Goal: Task Accomplishment & Management: Use online tool/utility

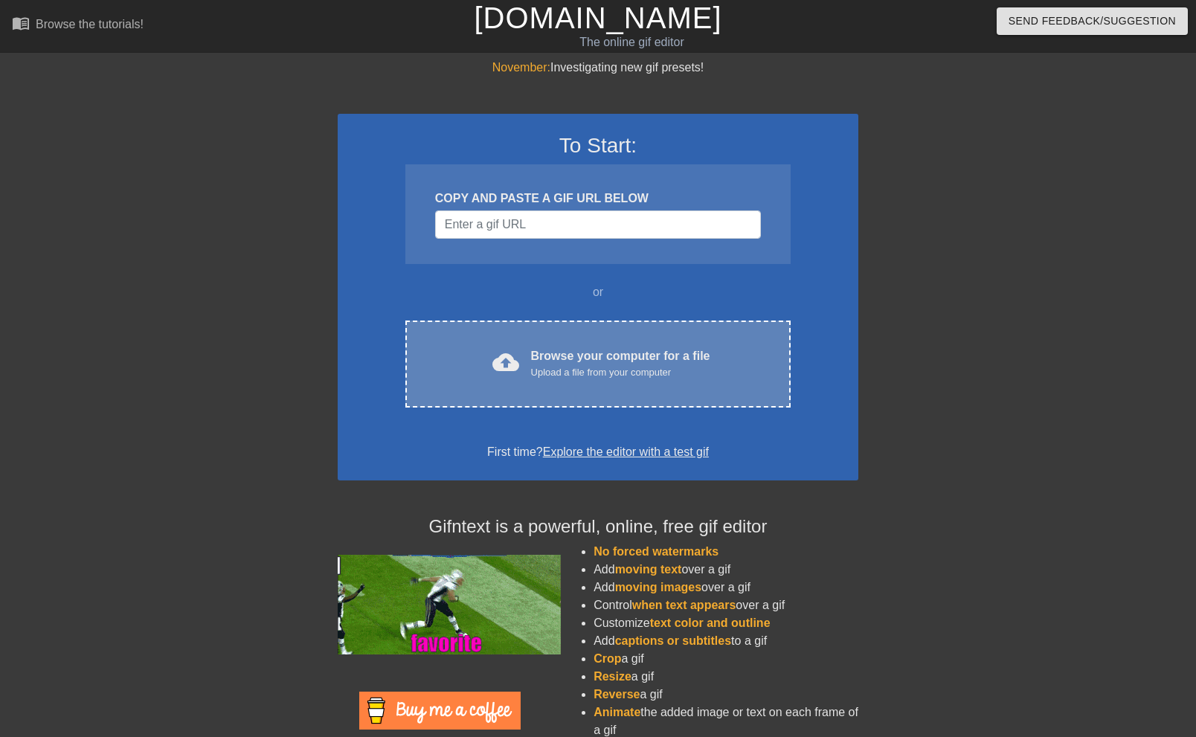
click at [562, 350] on div "Browse your computer for a file Upload a file from your computer" at bounding box center [620, 363] width 179 height 33
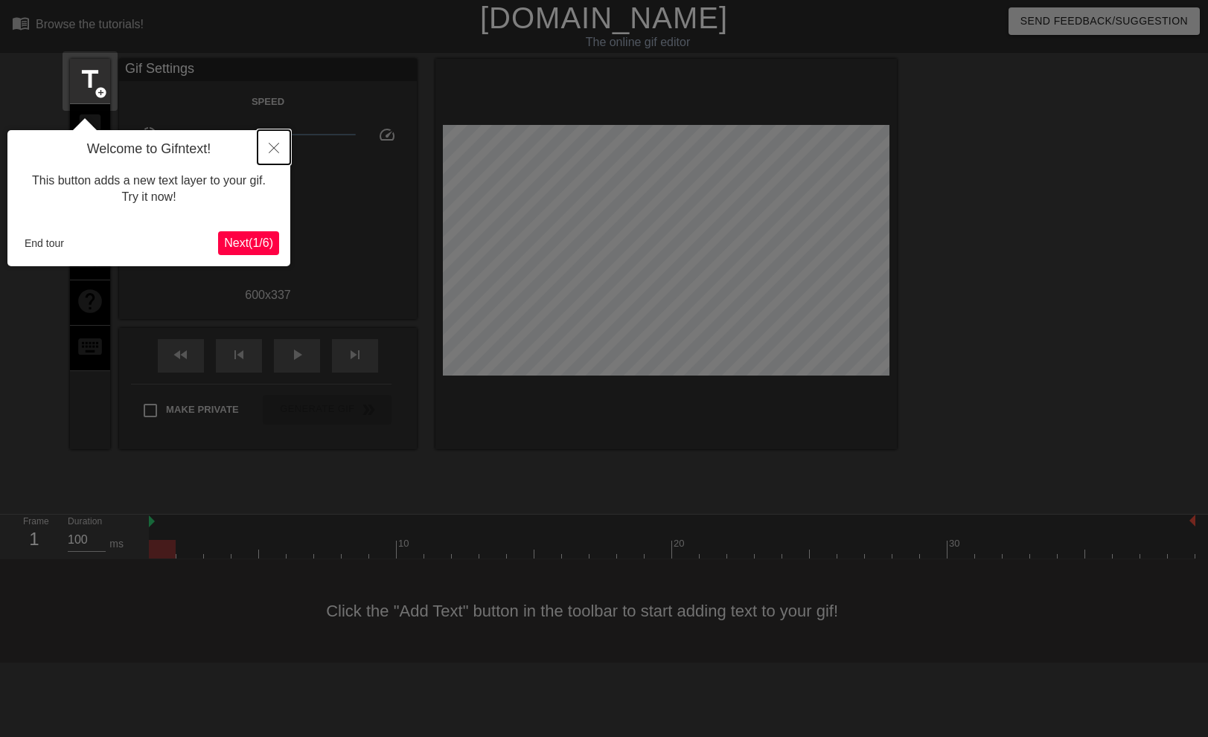
click at [272, 147] on icon "Close" at bounding box center [274, 148] width 10 height 10
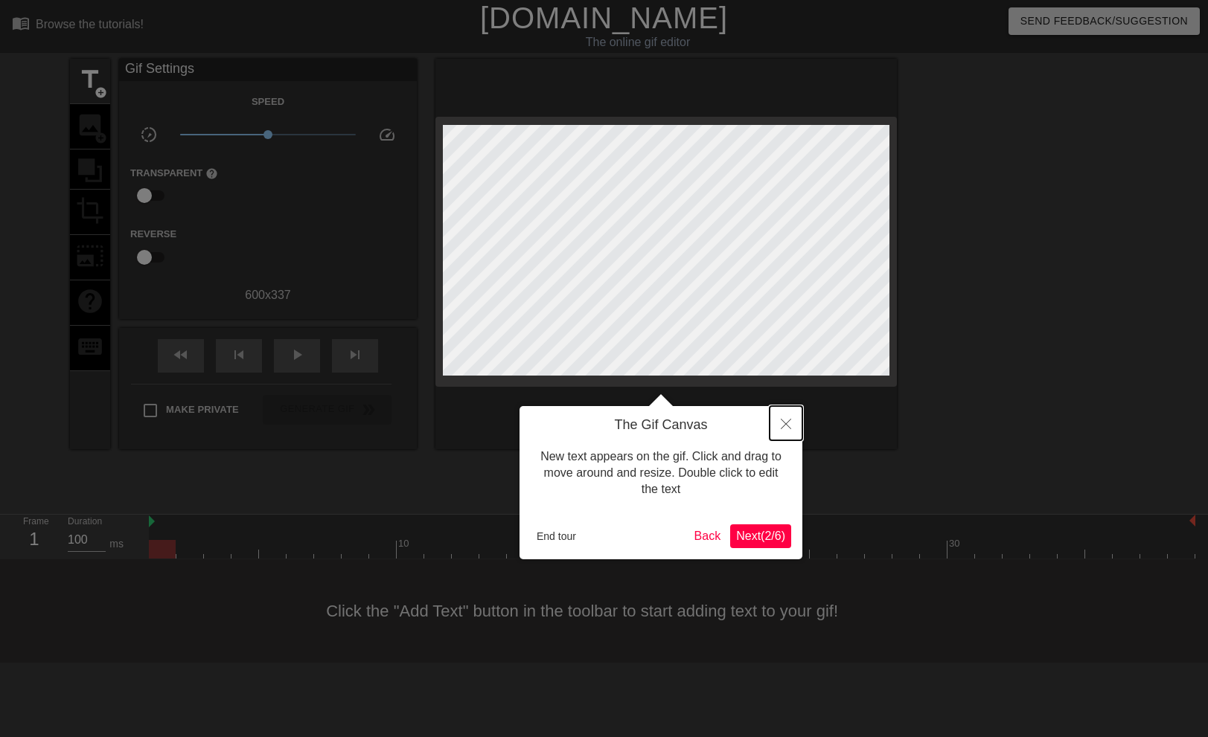
click at [787, 421] on icon "Close" at bounding box center [786, 424] width 10 height 10
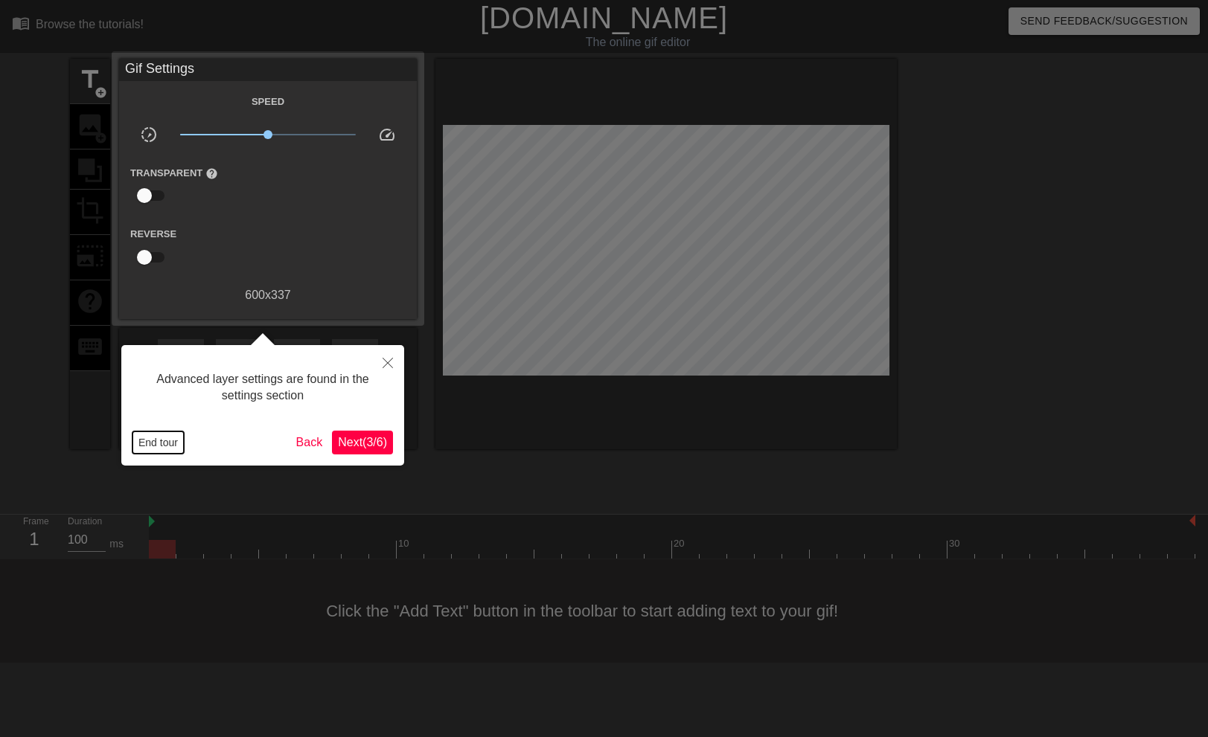
click at [162, 436] on button "End tour" at bounding box center [157, 443] width 51 height 22
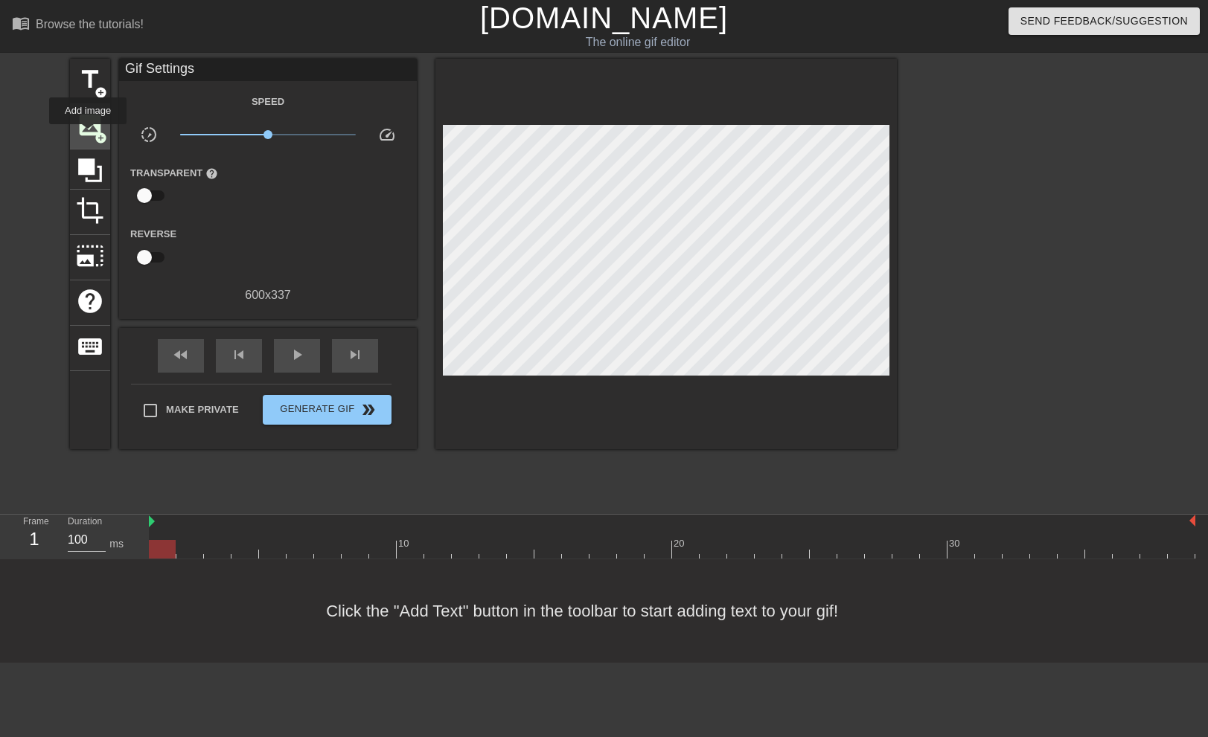
click at [88, 135] on span "image" at bounding box center [90, 125] width 28 height 28
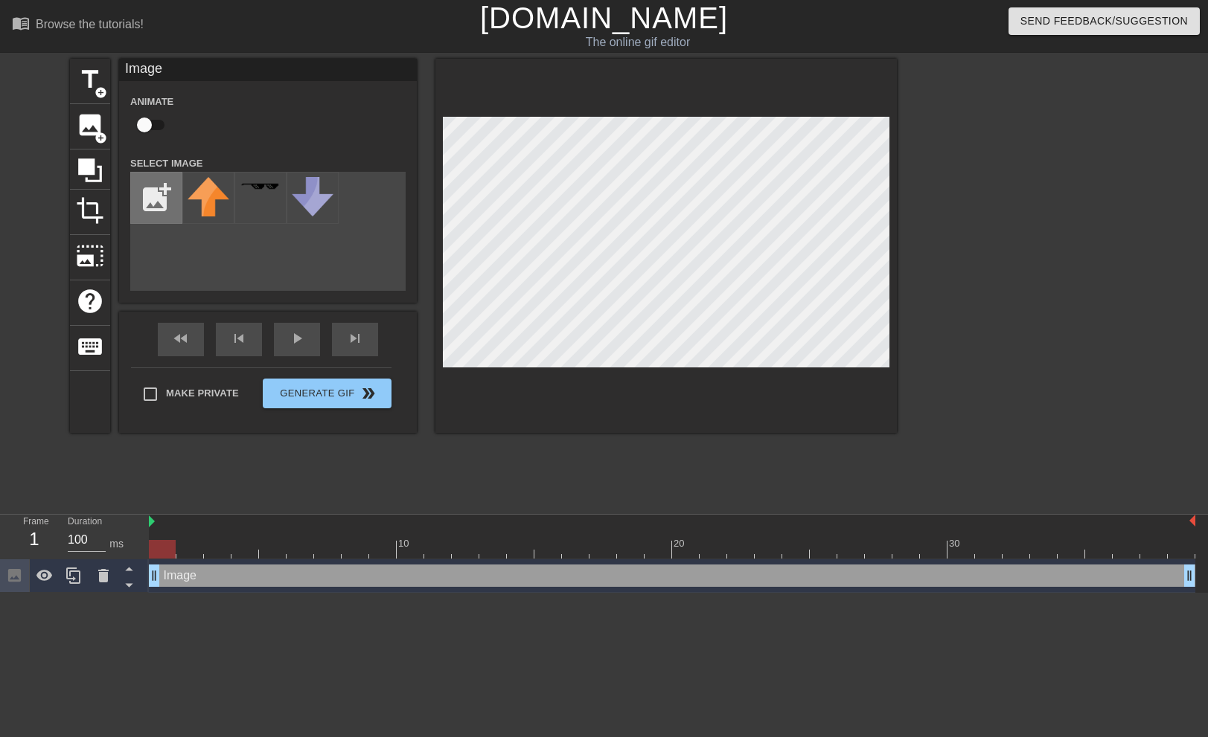
click at [153, 202] on input "file" at bounding box center [156, 198] width 51 height 51
type input "C:\fakepath\Screenshot [DATE] 111721.png"
click at [204, 192] on img at bounding box center [209, 197] width 42 height 40
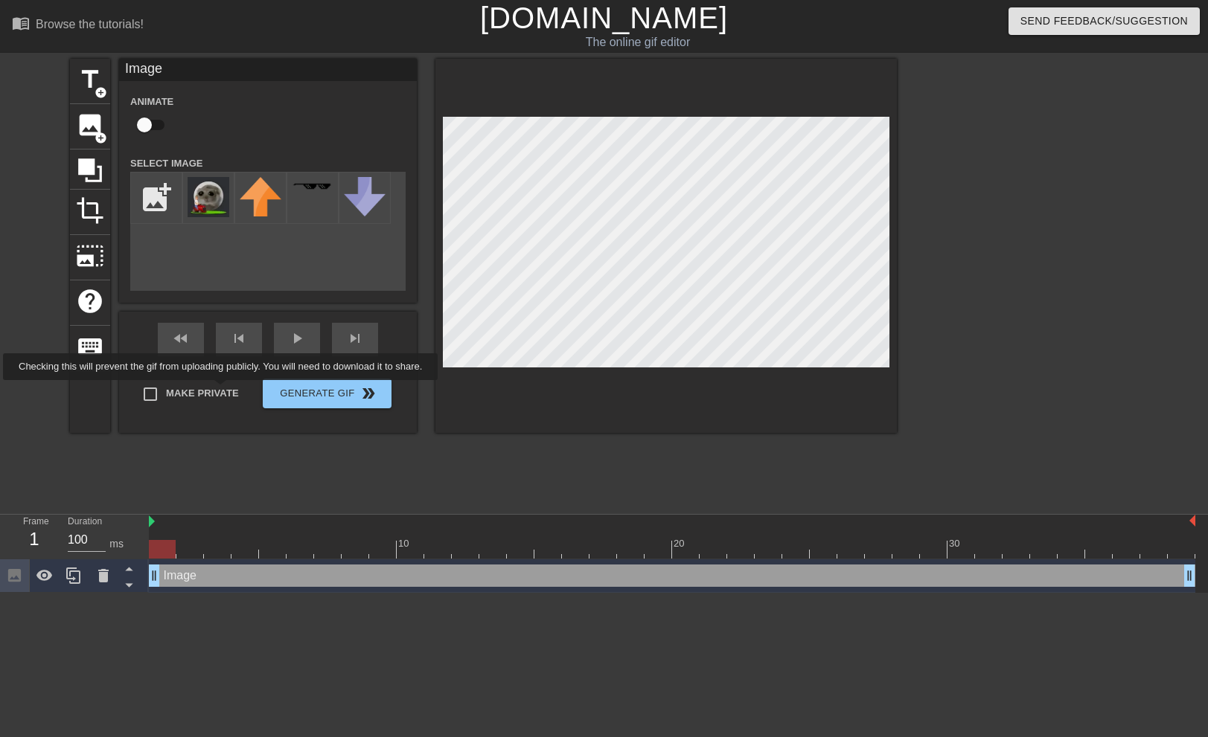
click at [223, 391] on div "Make Private Generate Gif double_arrow" at bounding box center [261, 397] width 260 height 59
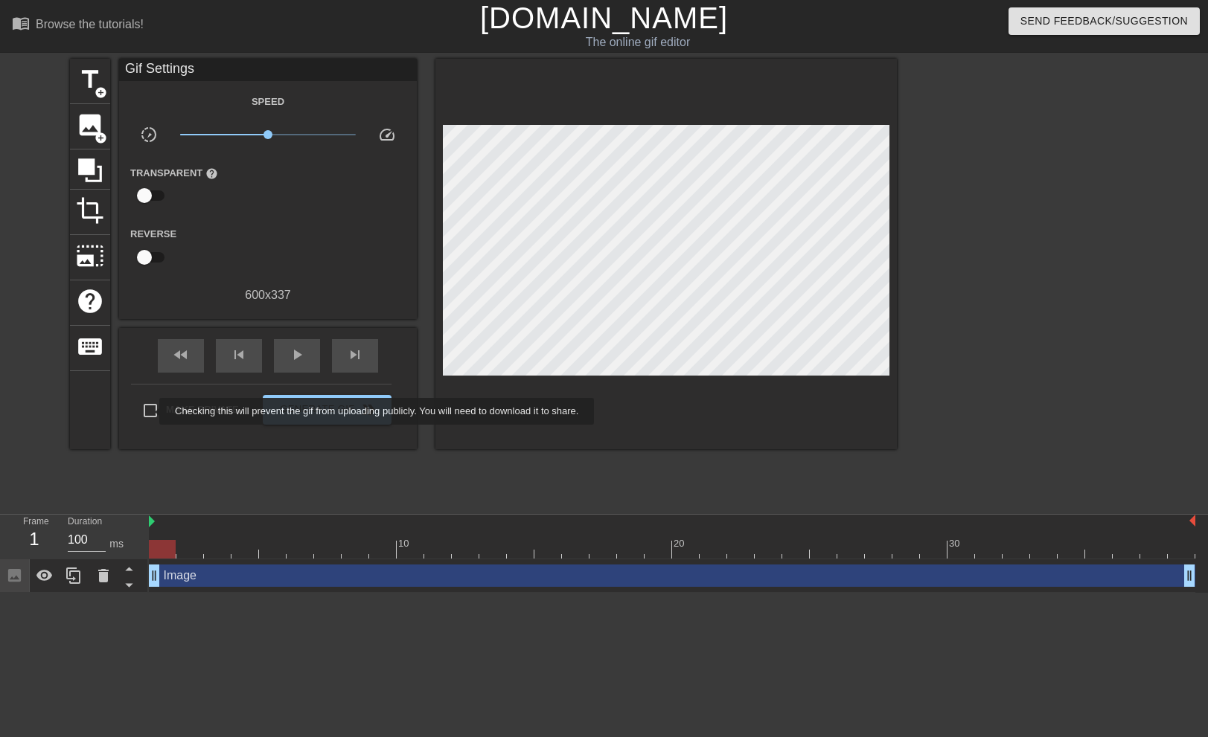
click at [148, 411] on input "Make Private" at bounding box center [150, 410] width 31 height 31
checkbox input "true"
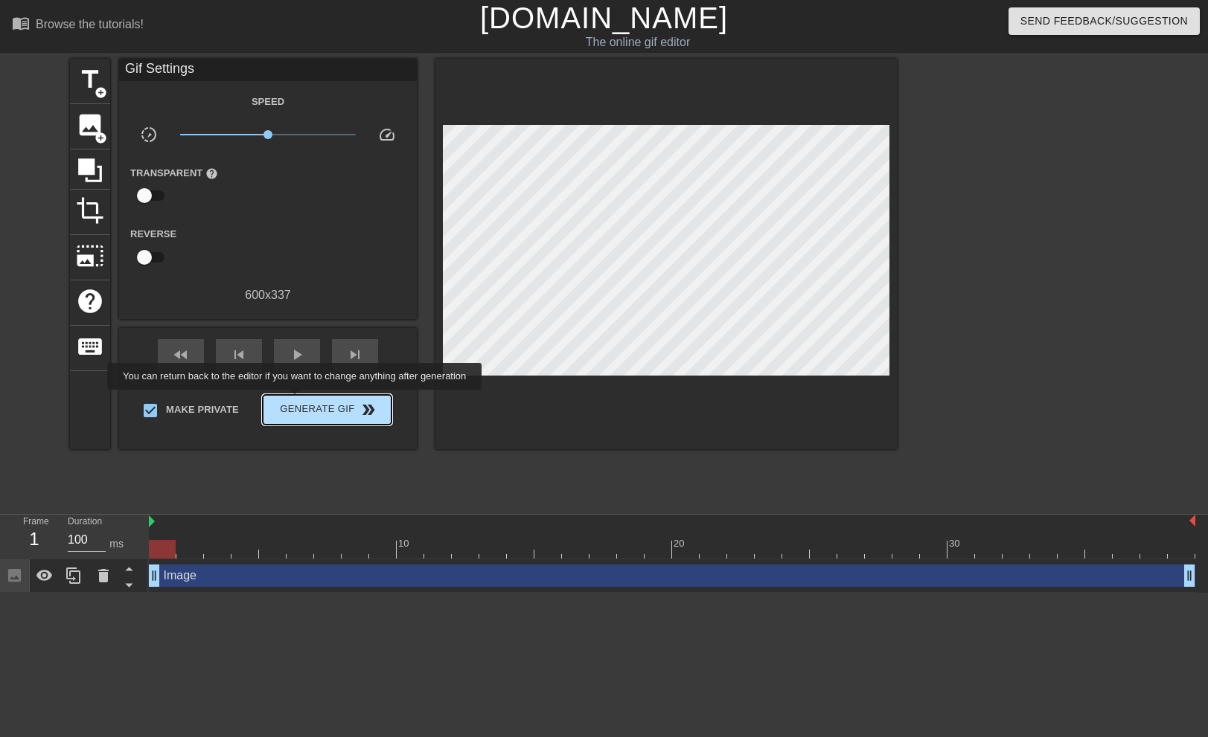
click at [296, 401] on span "Generate Gif double_arrow" at bounding box center [327, 410] width 117 height 18
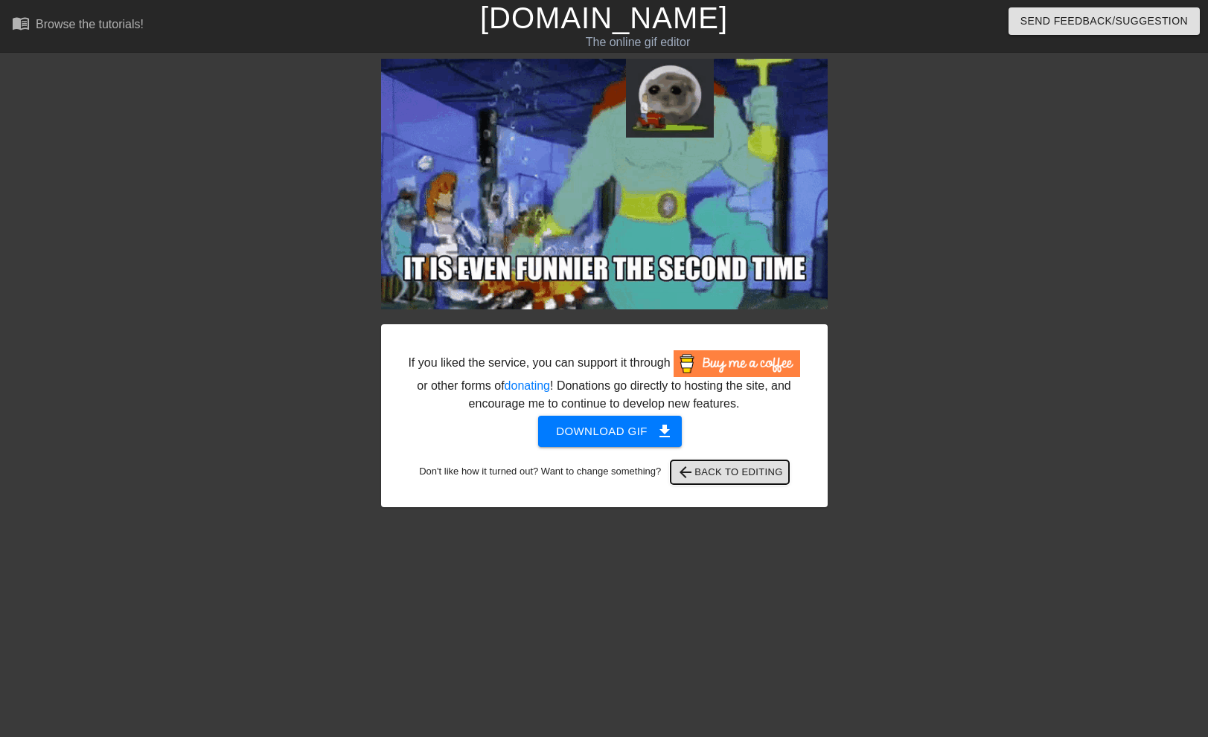
click at [699, 477] on span "arrow_back Back to Editing" at bounding box center [729, 473] width 106 height 18
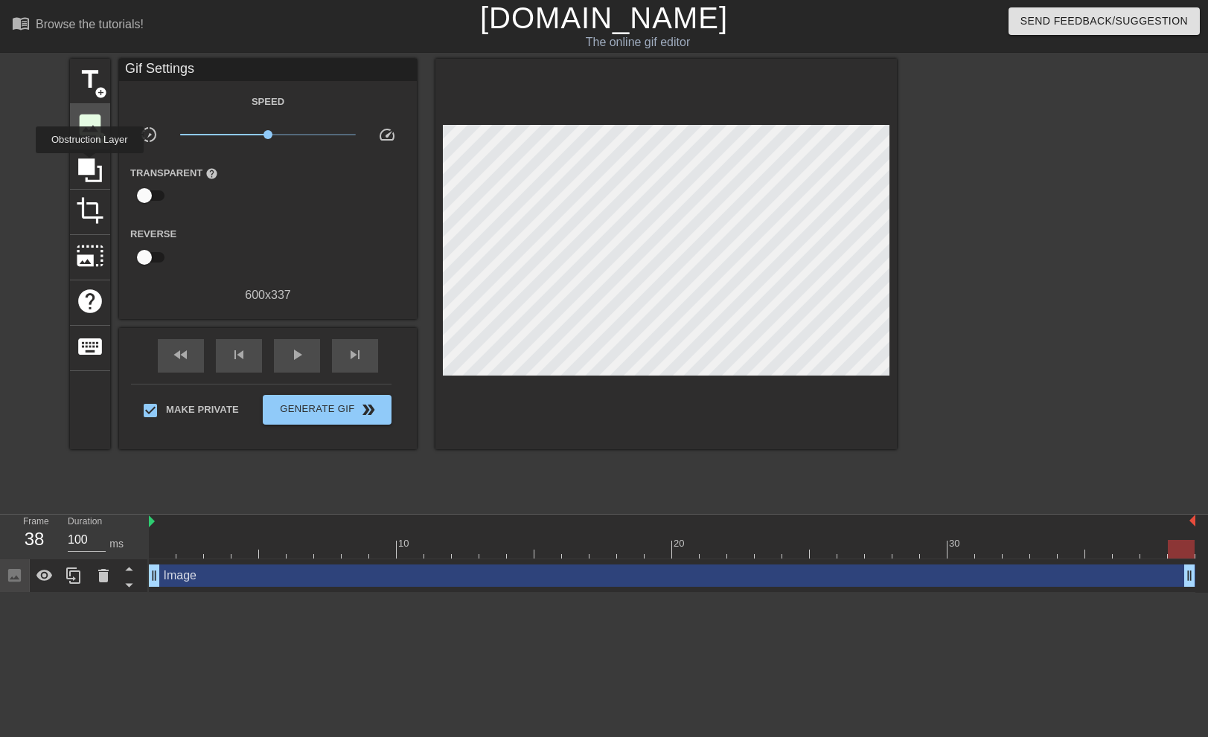
click at [89, 129] on span "image" at bounding box center [90, 125] width 28 height 28
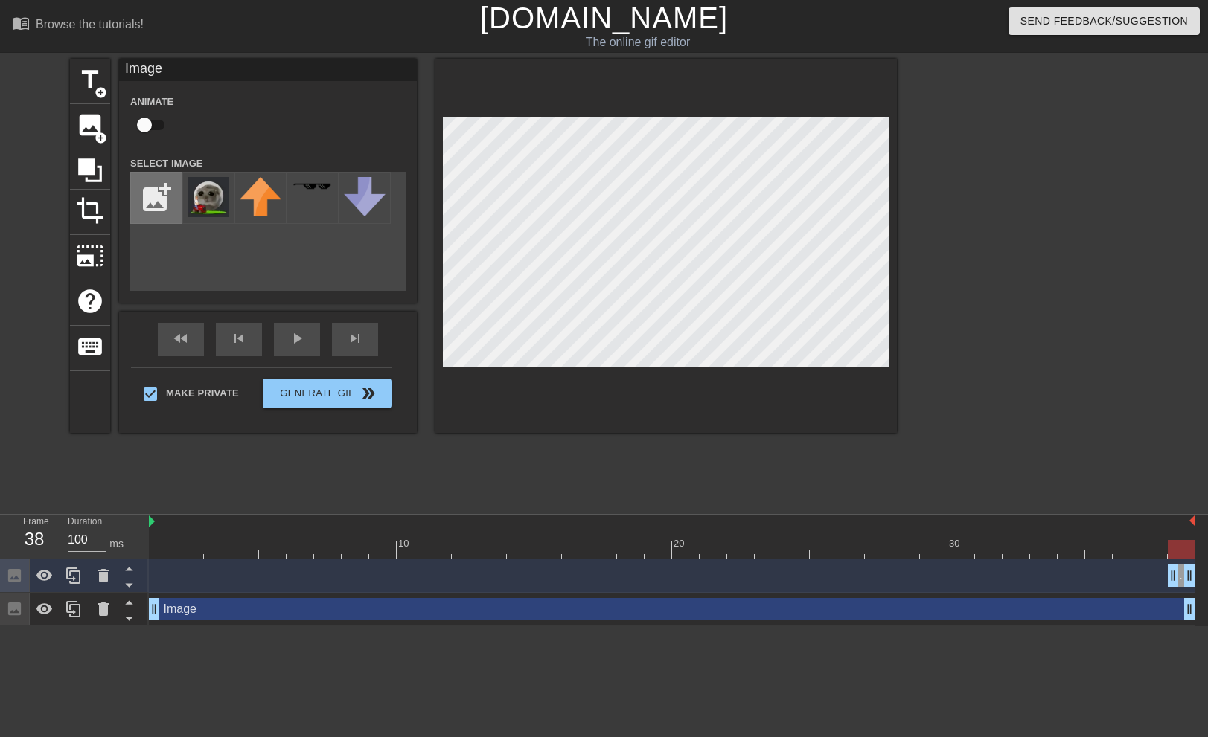
click at [166, 193] on input "file" at bounding box center [156, 198] width 51 height 51
type input "C:\fakepath\4ugoh9.webp"
drag, startPoint x: 435, startPoint y: 235, endPoint x: 539, endPoint y: 395, distance: 191.3
click at [504, 446] on div "title add_circle image add_circle crop photo_size_select_large help keyboard Im…" at bounding box center [483, 282] width 827 height 446
click at [420, 510] on div "menu_book Browse the tutorials! [DOMAIN_NAME] The online gif editor Send Feedba…" at bounding box center [604, 313] width 1208 height 626
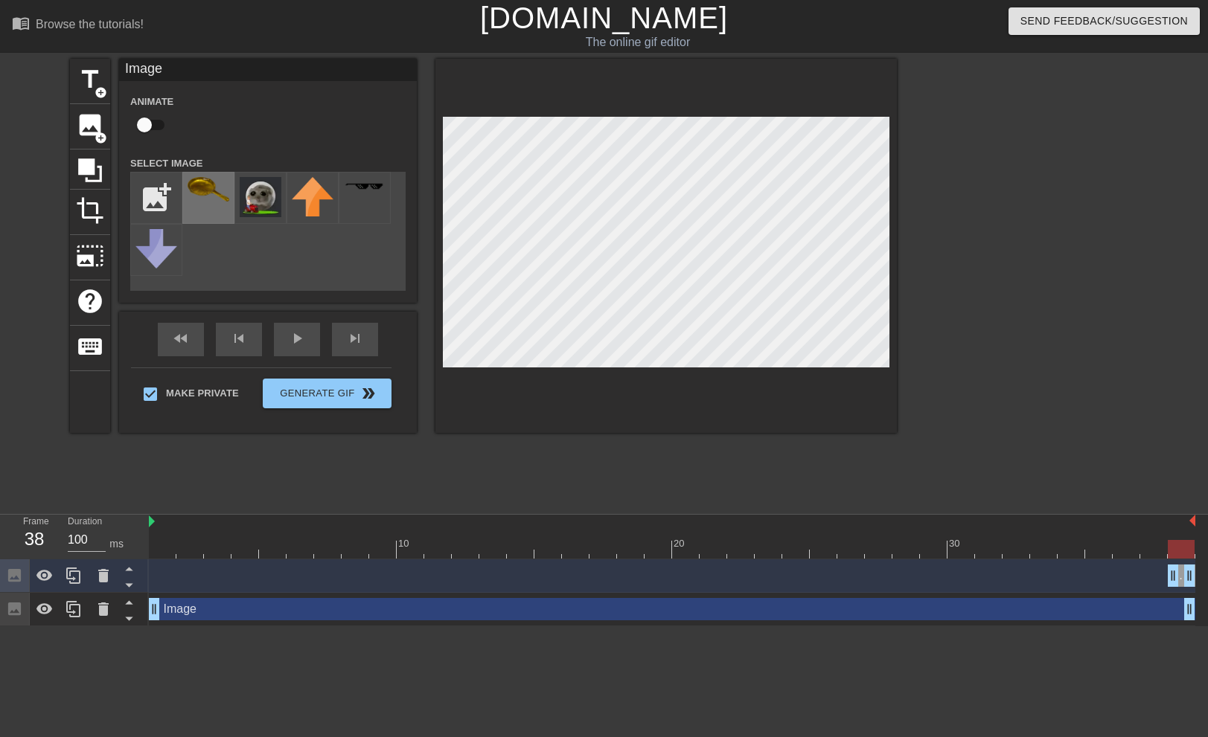
click at [208, 194] on img at bounding box center [209, 189] width 42 height 25
click at [208, 205] on div at bounding box center [208, 198] width 52 height 52
drag, startPoint x: 208, startPoint y: 205, endPoint x: 266, endPoint y: 205, distance: 58.0
click at [353, 245] on div "add_photo_alternate" at bounding box center [267, 231] width 275 height 119
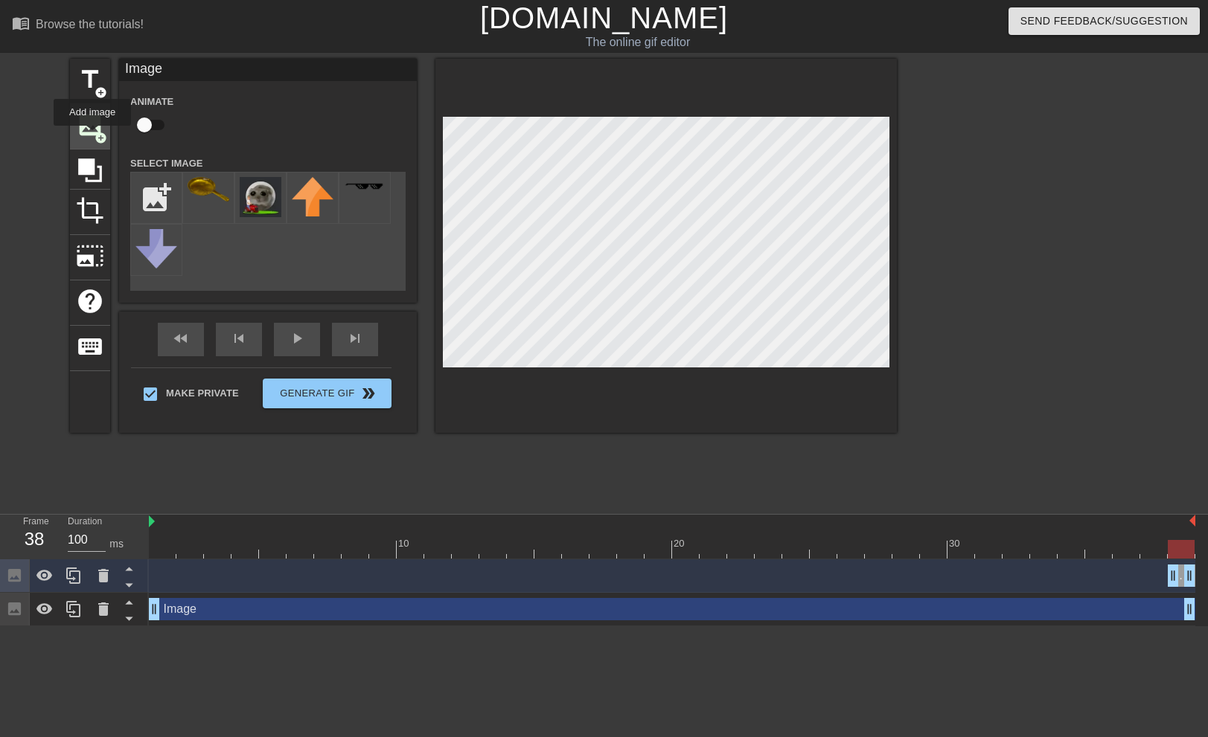
click at [92, 134] on span "image" at bounding box center [90, 125] width 28 height 28
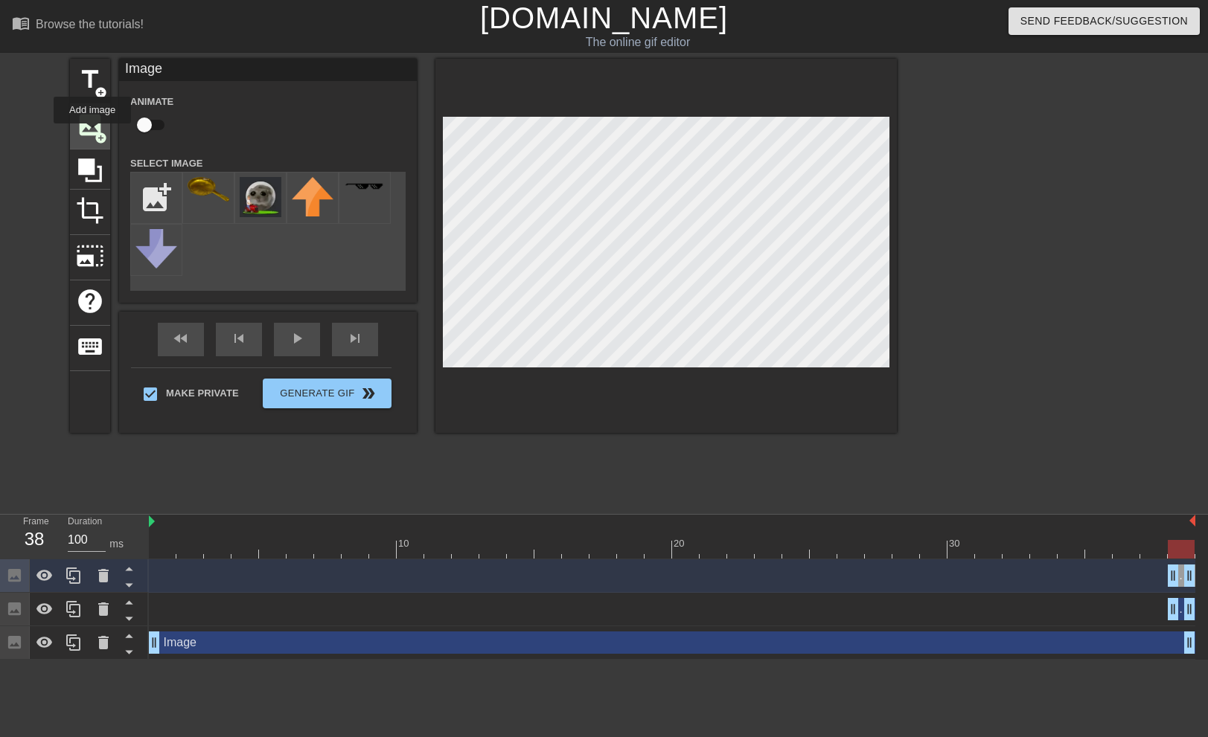
click at [92, 134] on span "image" at bounding box center [90, 125] width 28 height 28
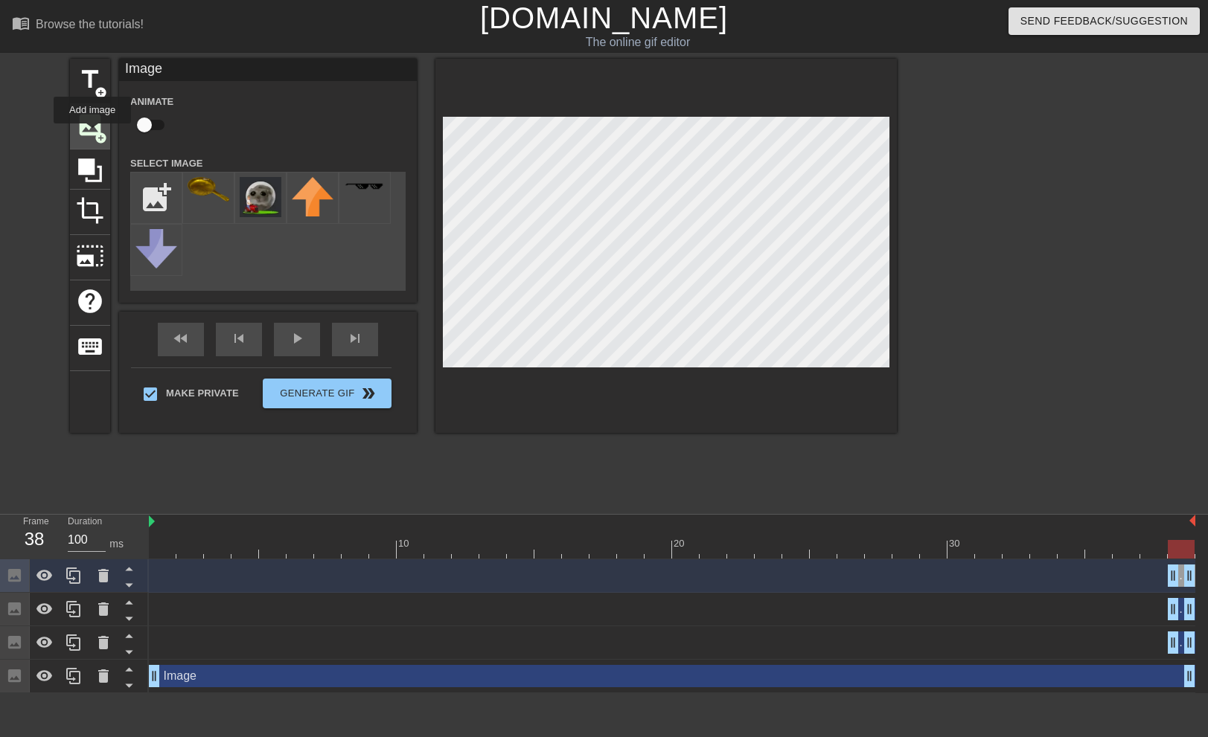
click at [92, 134] on span "image" at bounding box center [90, 125] width 28 height 28
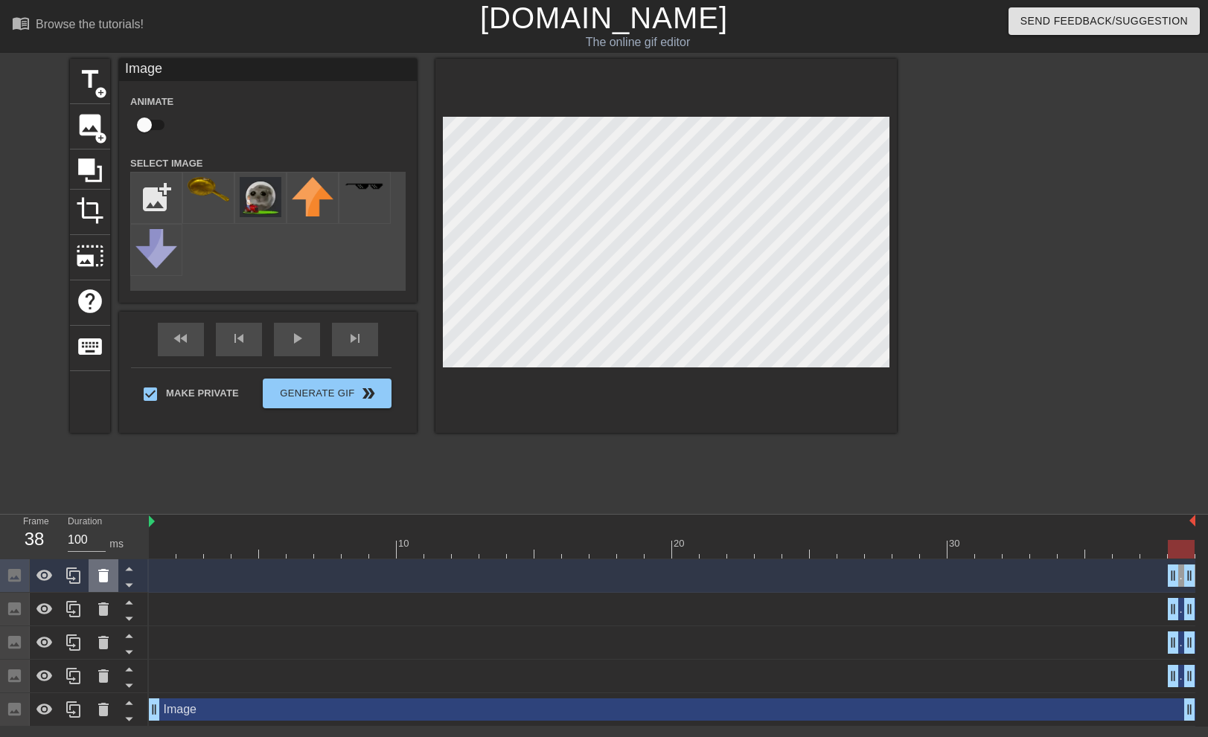
click at [98, 578] on icon at bounding box center [103, 576] width 18 height 18
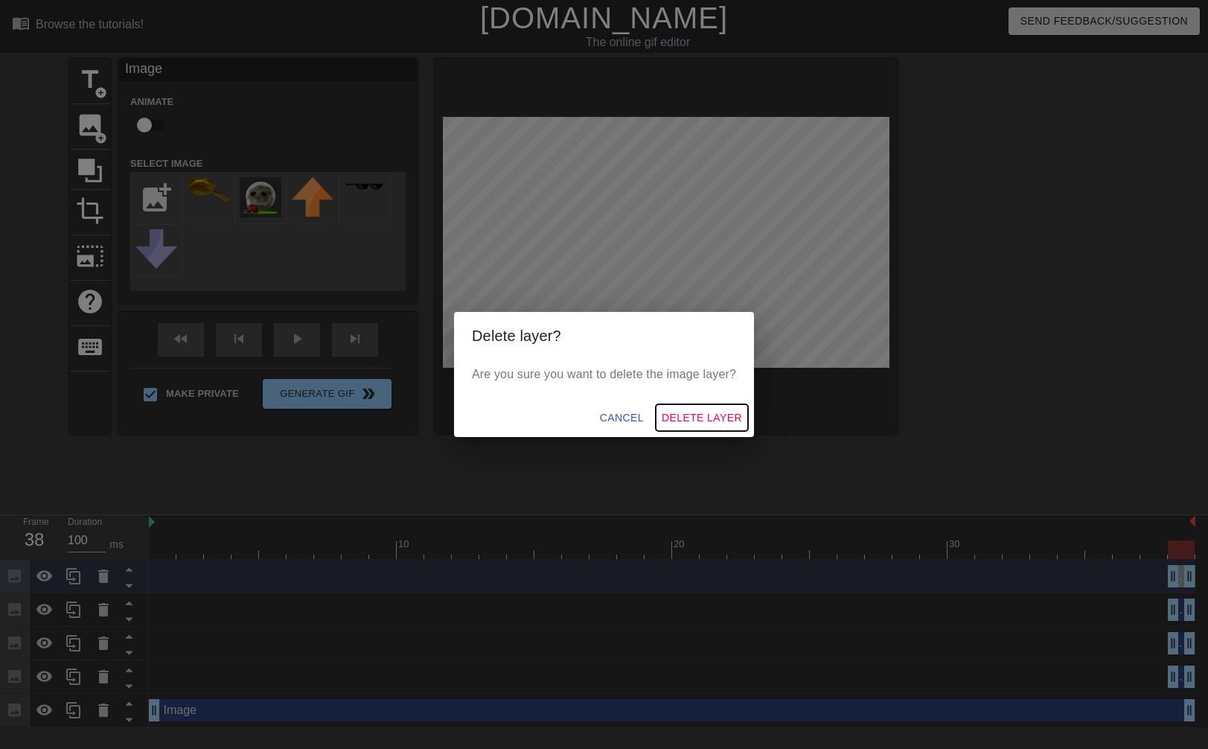
click at [725, 407] on button "Delete Layer" at bounding box center [702, 418] width 92 height 28
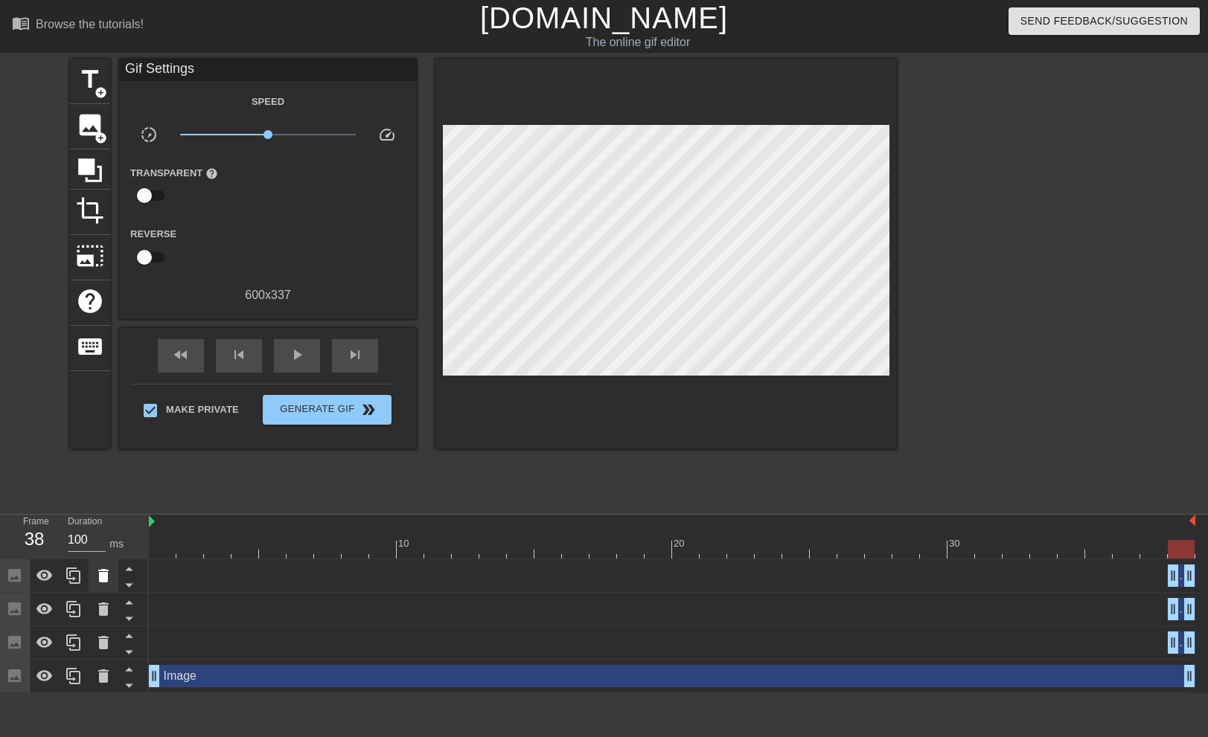
click at [100, 580] on icon at bounding box center [103, 575] width 10 height 13
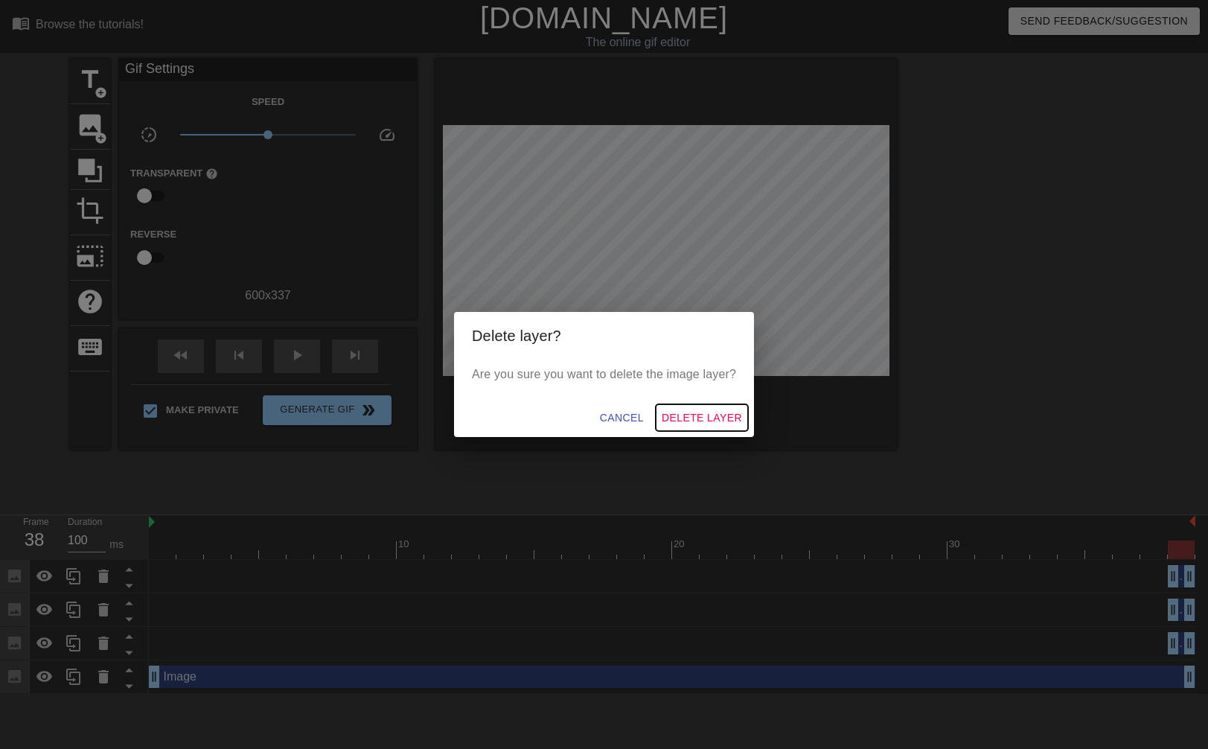
click at [702, 411] on span "Delete Layer" at bounding box center [701, 417] width 80 height 19
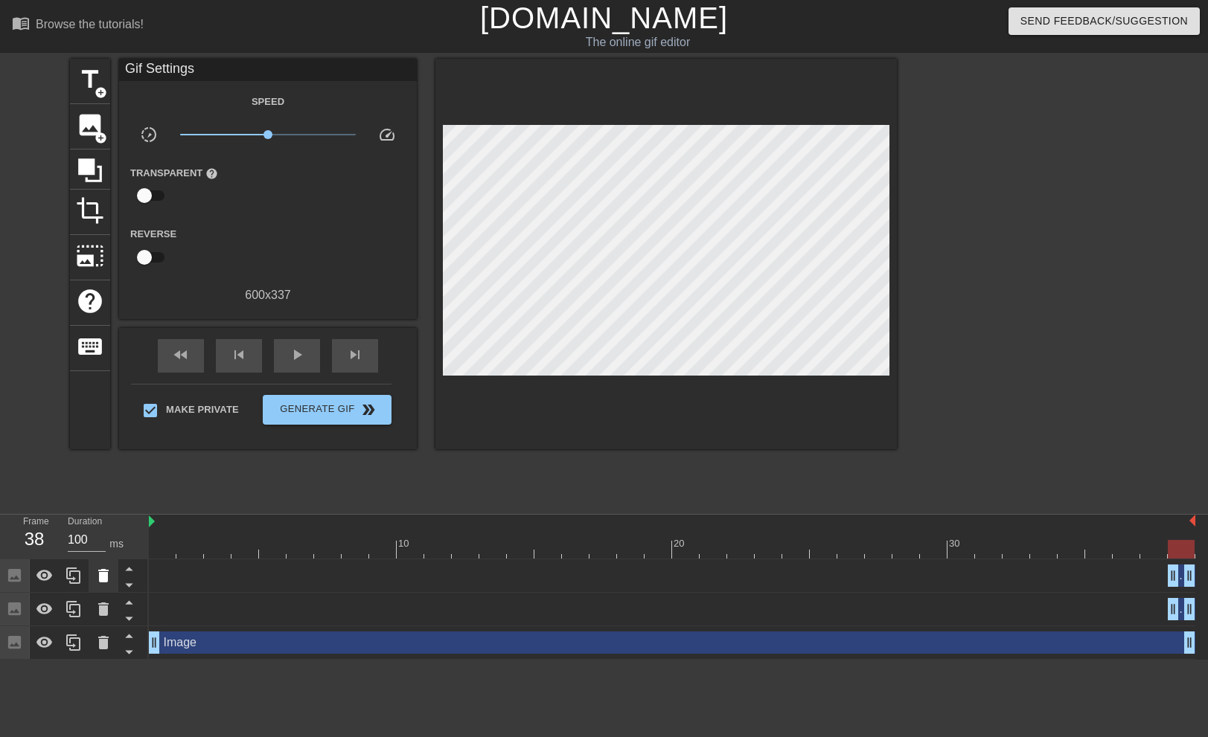
click at [108, 569] on icon at bounding box center [103, 576] width 18 height 18
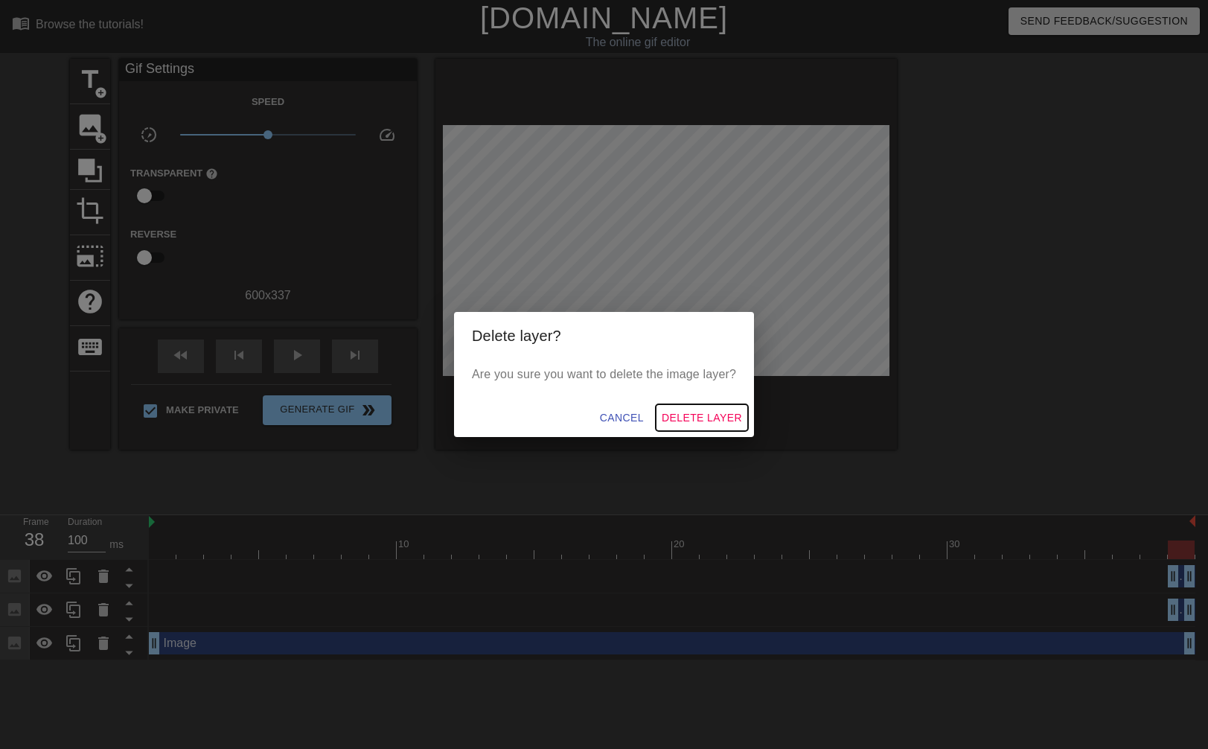
click at [711, 415] on span "Delete Layer" at bounding box center [701, 417] width 80 height 19
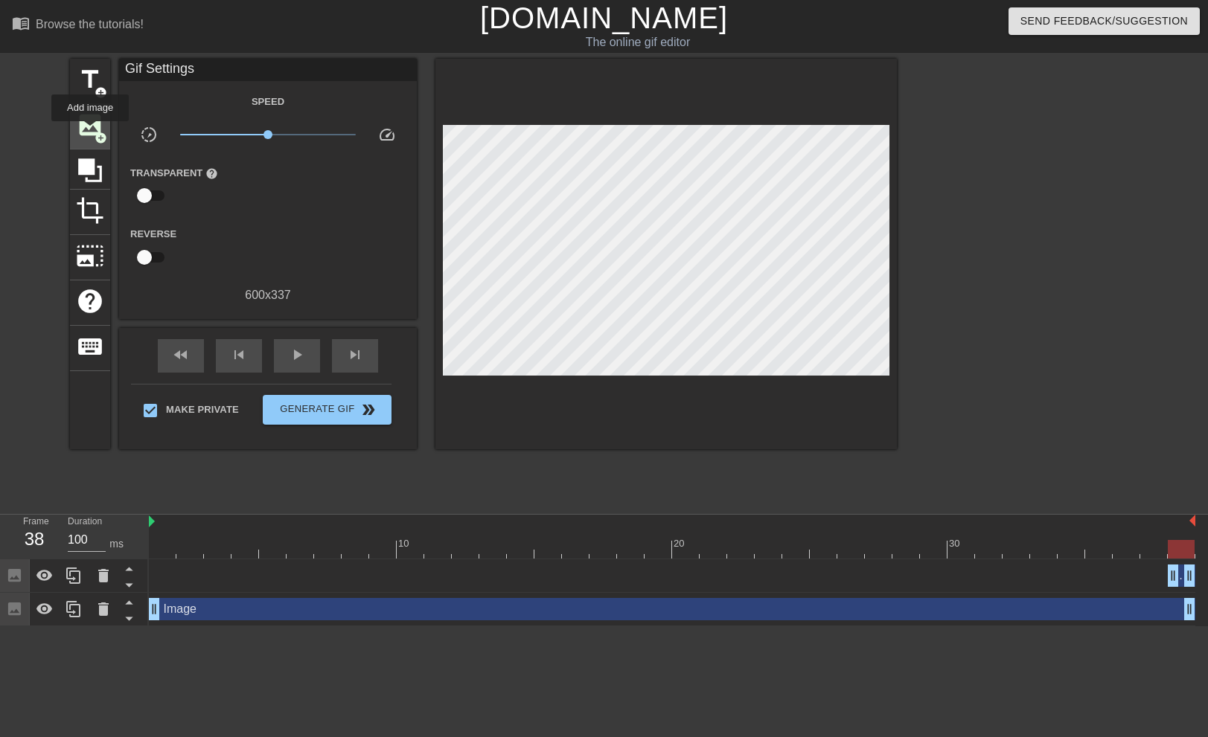
click at [90, 132] on span "image" at bounding box center [90, 125] width 28 height 28
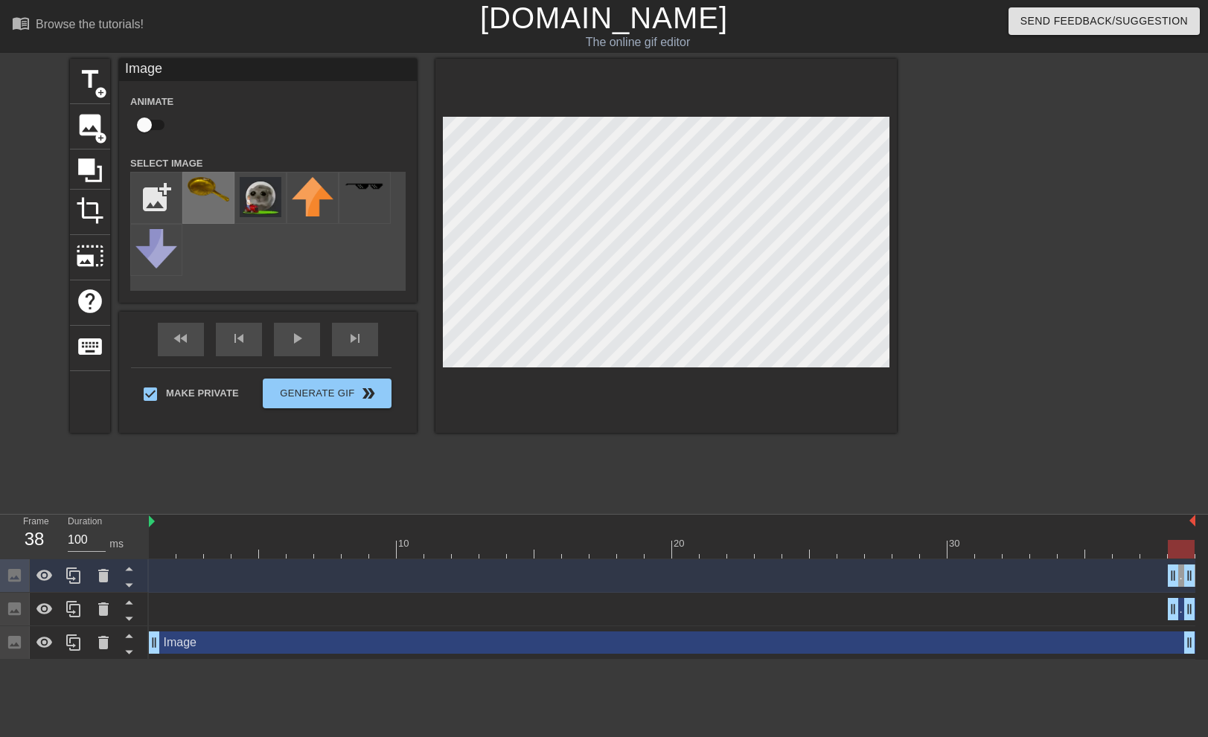
click at [208, 193] on img at bounding box center [209, 189] width 42 height 25
click at [292, 341] on div "play_arrow" at bounding box center [297, 339] width 46 height 33
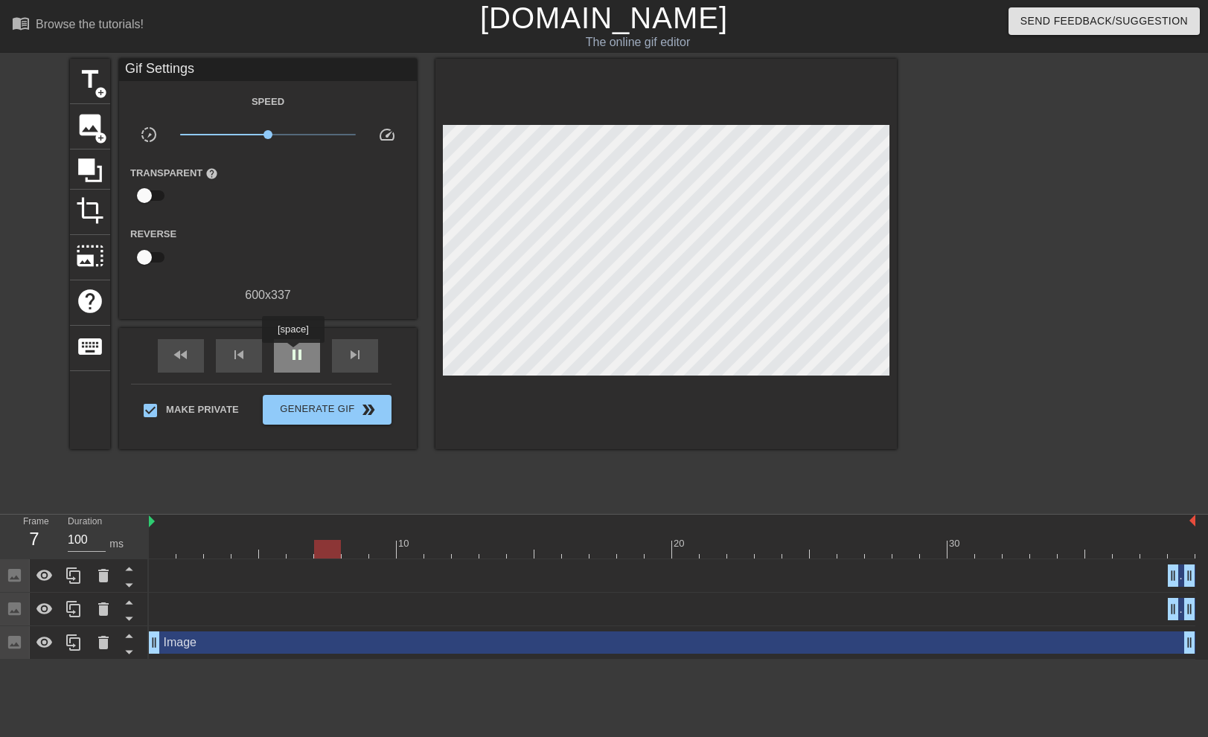
click at [292, 353] on span "pause" at bounding box center [297, 355] width 18 height 18
click at [292, 353] on span "play_arrow" at bounding box center [297, 355] width 18 height 18
click at [292, 353] on span "pause" at bounding box center [297, 355] width 18 height 18
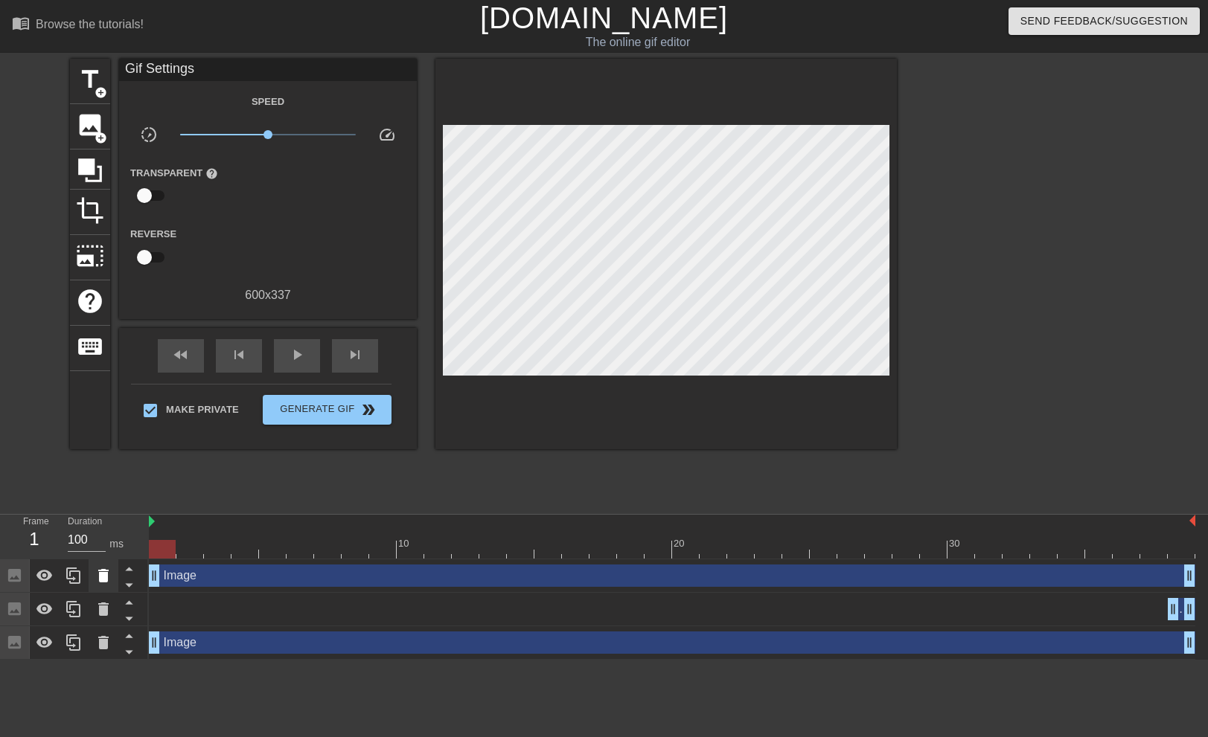
drag, startPoint x: 1170, startPoint y: 574, endPoint x: 100, endPoint y: 569, distance: 1070.0
click at [100, 569] on div "Frame 1 Duration 100 ms 10 20 30 Image drag_handle drag_handle Image drag_handl…" at bounding box center [604, 587] width 1208 height 145
click at [298, 352] on span "play_arrow" at bounding box center [297, 355] width 18 height 18
click at [288, 346] on span "pause" at bounding box center [297, 355] width 18 height 18
click at [288, 346] on span "play_arrow" at bounding box center [297, 355] width 18 height 18
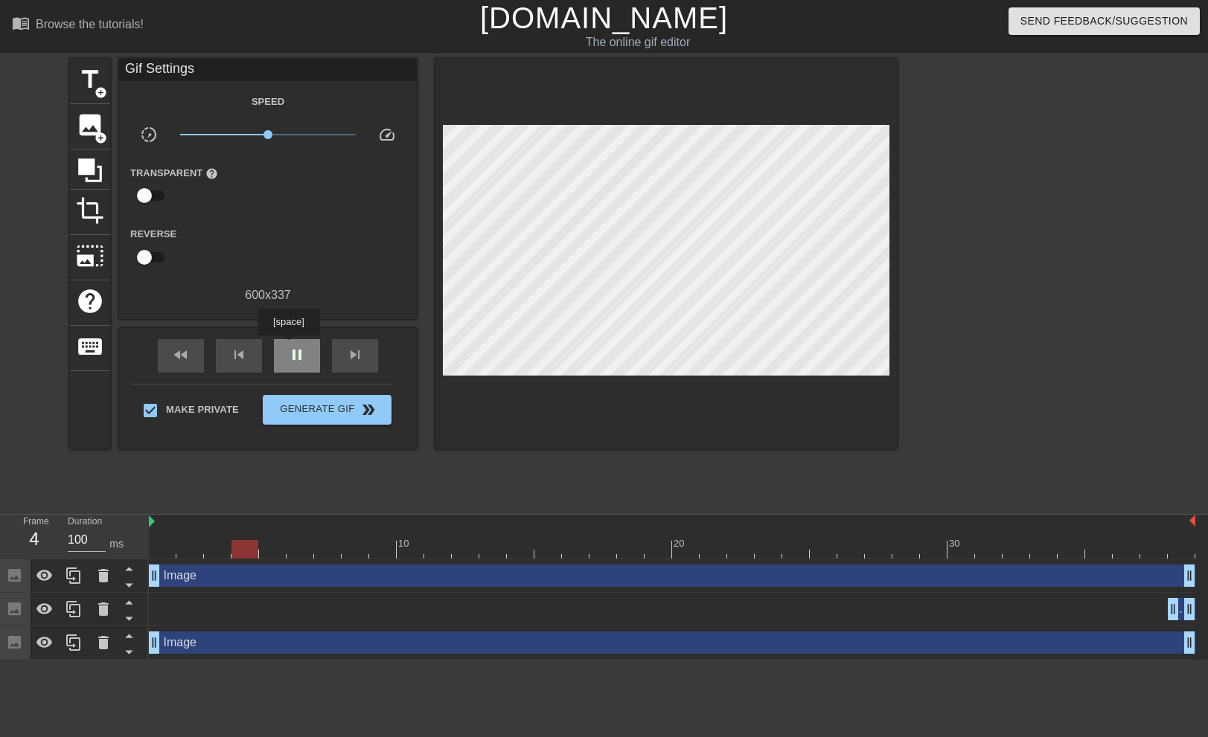
click at [288, 346] on span "pause" at bounding box center [297, 355] width 18 height 18
click at [164, 579] on div "Image drag_handle drag_handle" at bounding box center [672, 576] width 1046 height 22
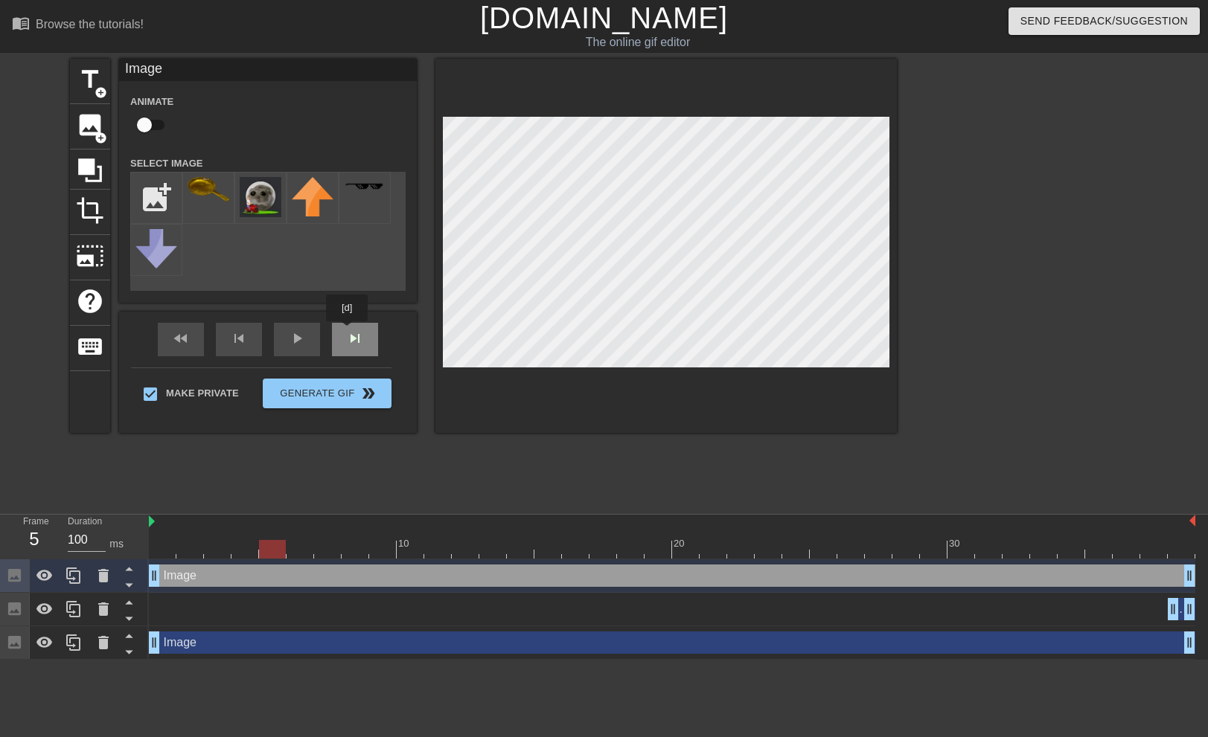
click at [347, 332] on div "fast_rewind skip_previous play_arrow skip_next" at bounding box center [268, 340] width 243 height 56
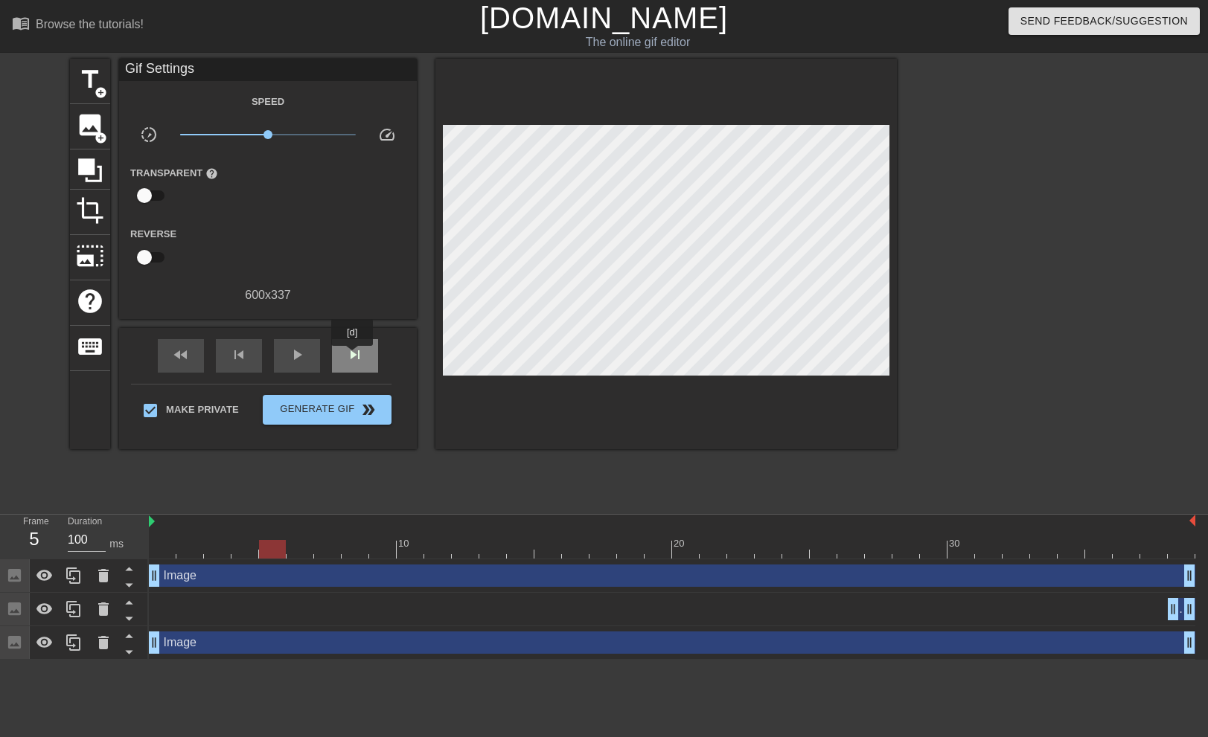
click at [353, 356] on span "skip_next" at bounding box center [355, 355] width 18 height 18
click at [176, 354] on span "fast_rewind" at bounding box center [181, 355] width 18 height 18
click at [365, 351] on div "skip_next" at bounding box center [355, 355] width 46 height 33
click at [169, 355] on div "fast_rewind" at bounding box center [181, 355] width 46 height 33
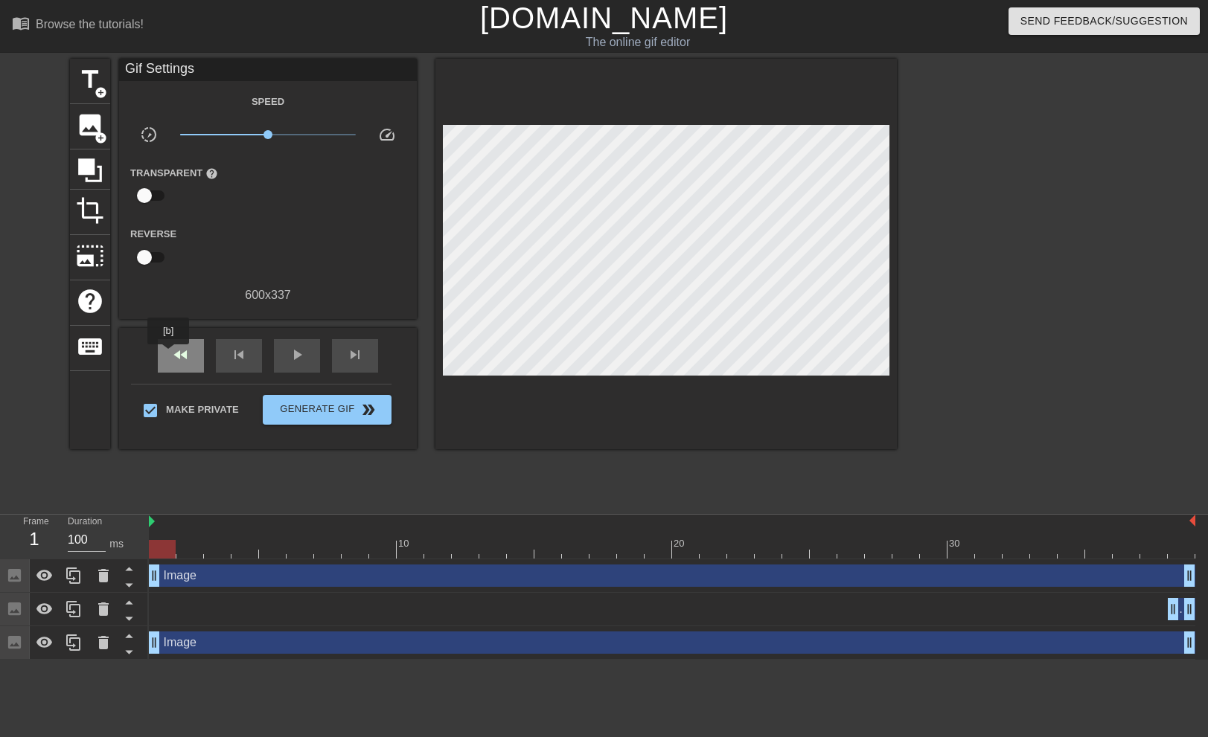
click at [169, 355] on div "fast_rewind" at bounding box center [181, 355] width 46 height 33
click at [190, 606] on div "Image drag_handle drag_handle" at bounding box center [672, 609] width 1046 height 22
drag, startPoint x: 1170, startPoint y: 605, endPoint x: 1231, endPoint y: 539, distance: 90.0
click at [1196, 539] on html "menu_book Browse the tutorials! [DOMAIN_NAME] The online gif editor Send Feedba…" at bounding box center [604, 330] width 1208 height 660
drag, startPoint x: 1192, startPoint y: 641, endPoint x: 1081, endPoint y: 630, distance: 111.4
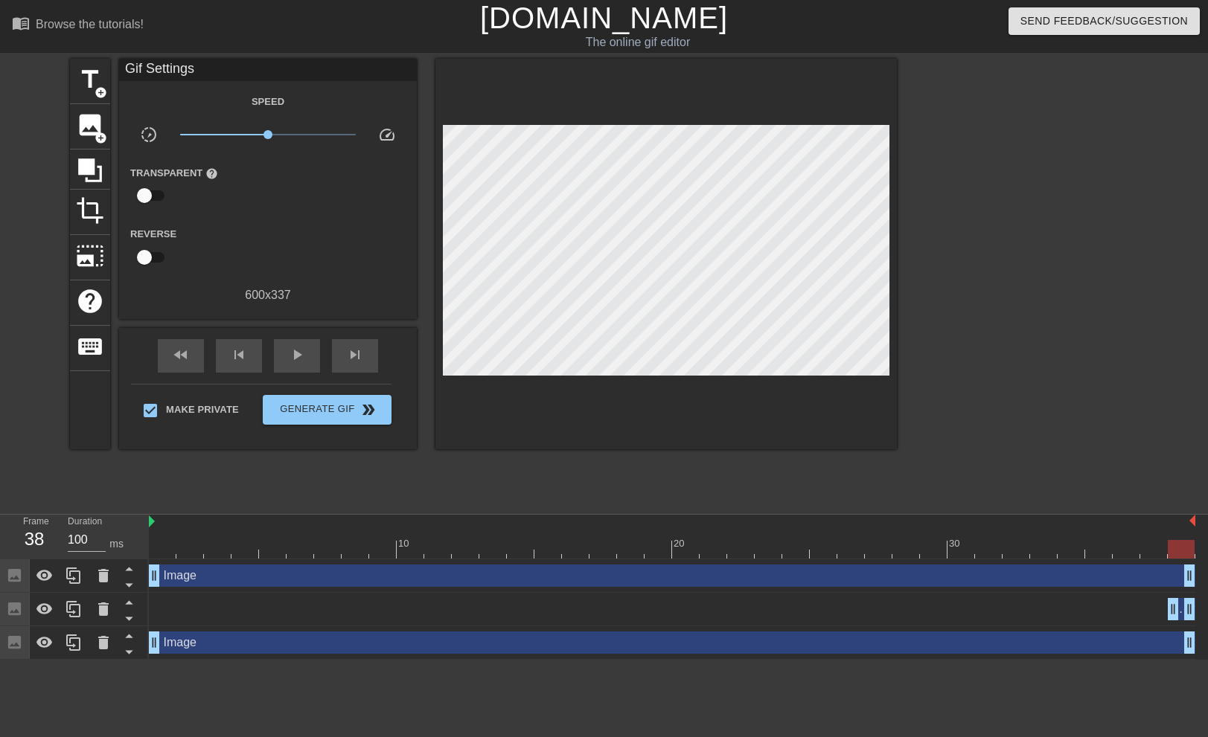
click at [1196, 635] on html "menu_book Browse the tutorials! [DOMAIN_NAME] The online gif editor Send Feedba…" at bounding box center [604, 330] width 1208 height 660
click at [285, 354] on div "play_arrow" at bounding box center [297, 355] width 46 height 33
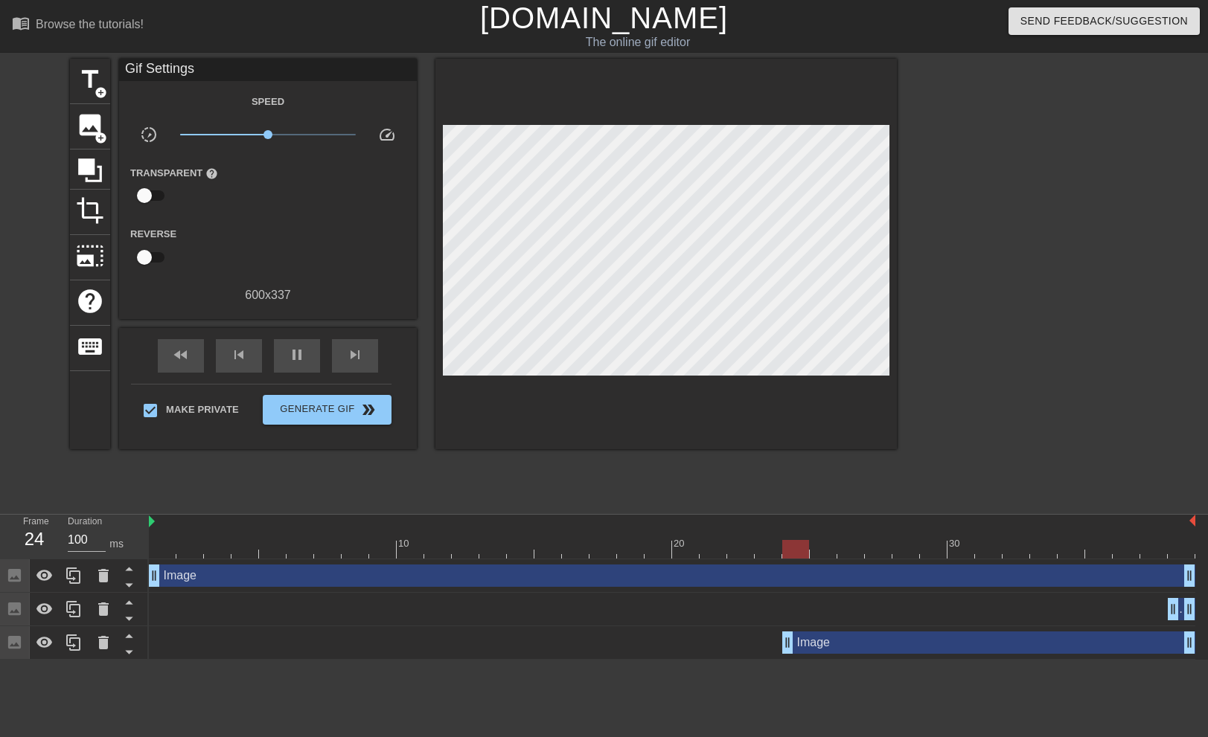
drag, startPoint x: 154, startPoint y: 641, endPoint x: 644, endPoint y: 573, distance: 494.4
click at [828, 630] on div "Image drag_handle drag_handle" at bounding box center [672, 642] width 1046 height 33
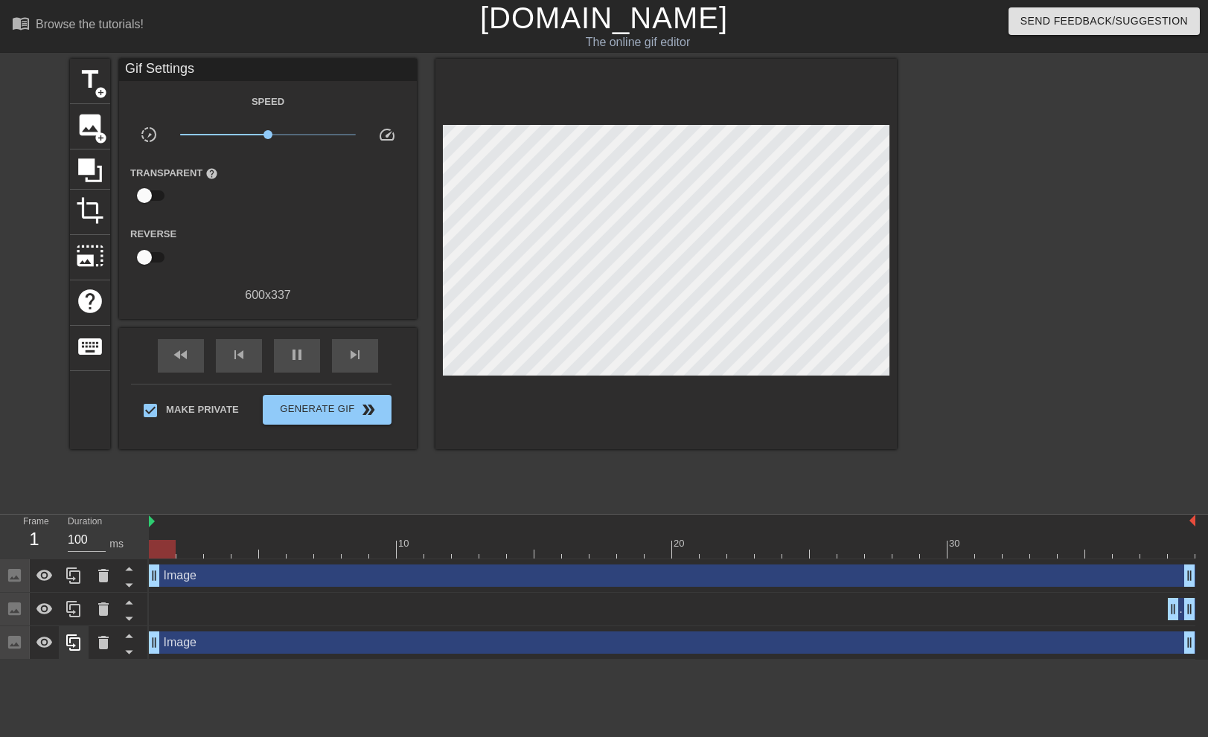
drag, startPoint x: 813, startPoint y: 649, endPoint x: 86, endPoint y: 656, distance: 727.7
click at [86, 656] on div "Frame 1 Duration 100 ms 10 20 30 Image drag_handle drag_handle Image drag_handl…" at bounding box center [604, 587] width 1208 height 145
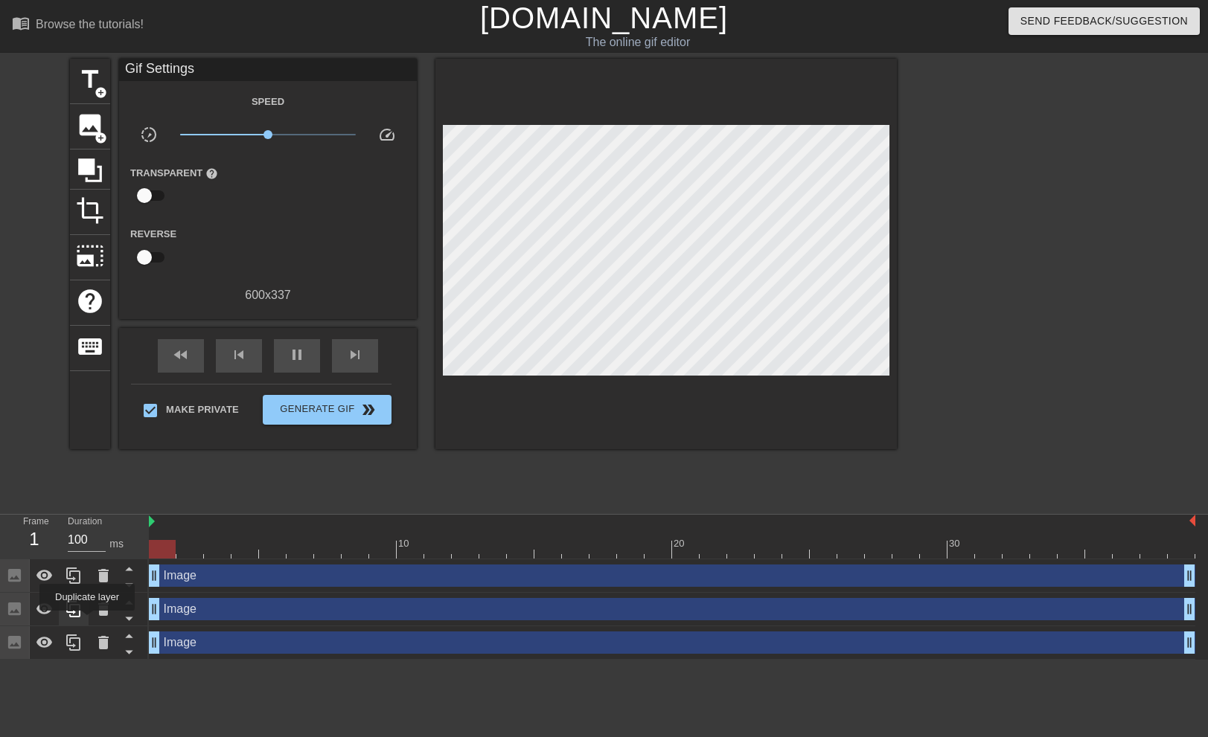
drag, startPoint x: 1173, startPoint y: 607, endPoint x: 60, endPoint y: 623, distance: 1113.2
click at [63, 623] on div "Frame 1 Duration 100 ms 10 20 30 Image drag_handle drag_handle Image drag_handl…" at bounding box center [604, 587] width 1208 height 145
click at [96, 607] on icon at bounding box center [103, 609] width 18 height 18
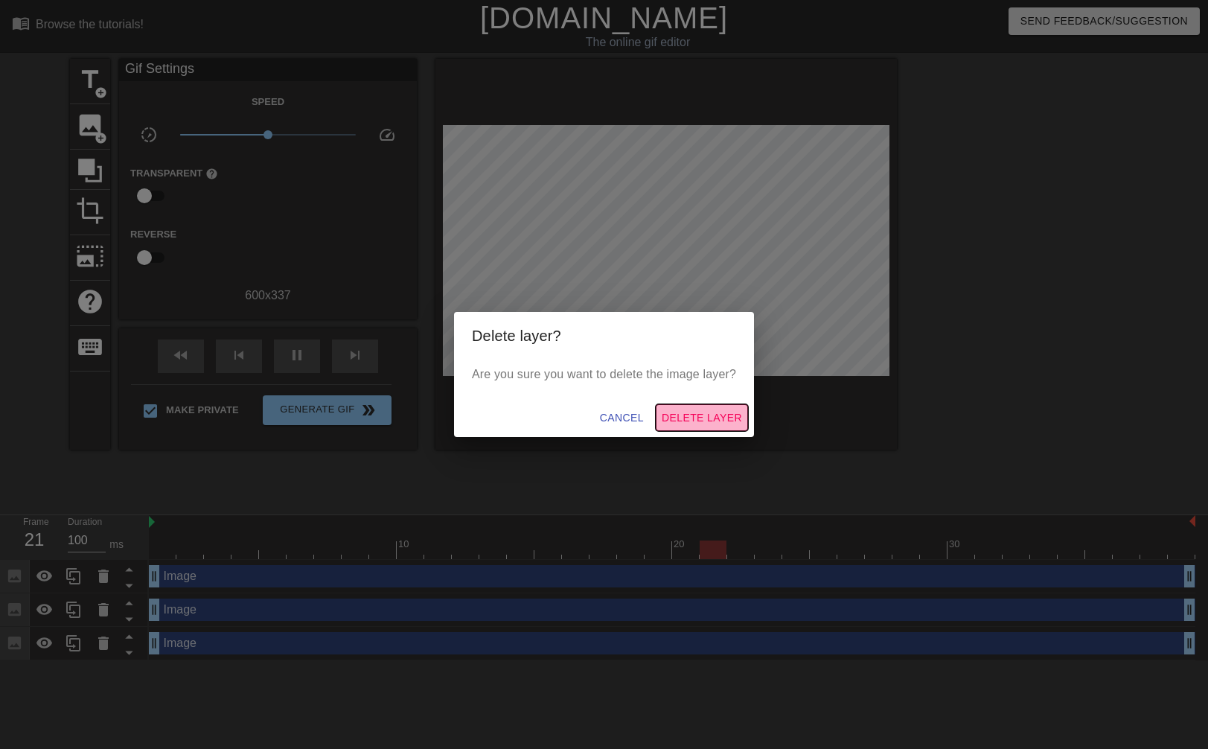
click at [706, 420] on span "Delete Layer" at bounding box center [701, 417] width 80 height 19
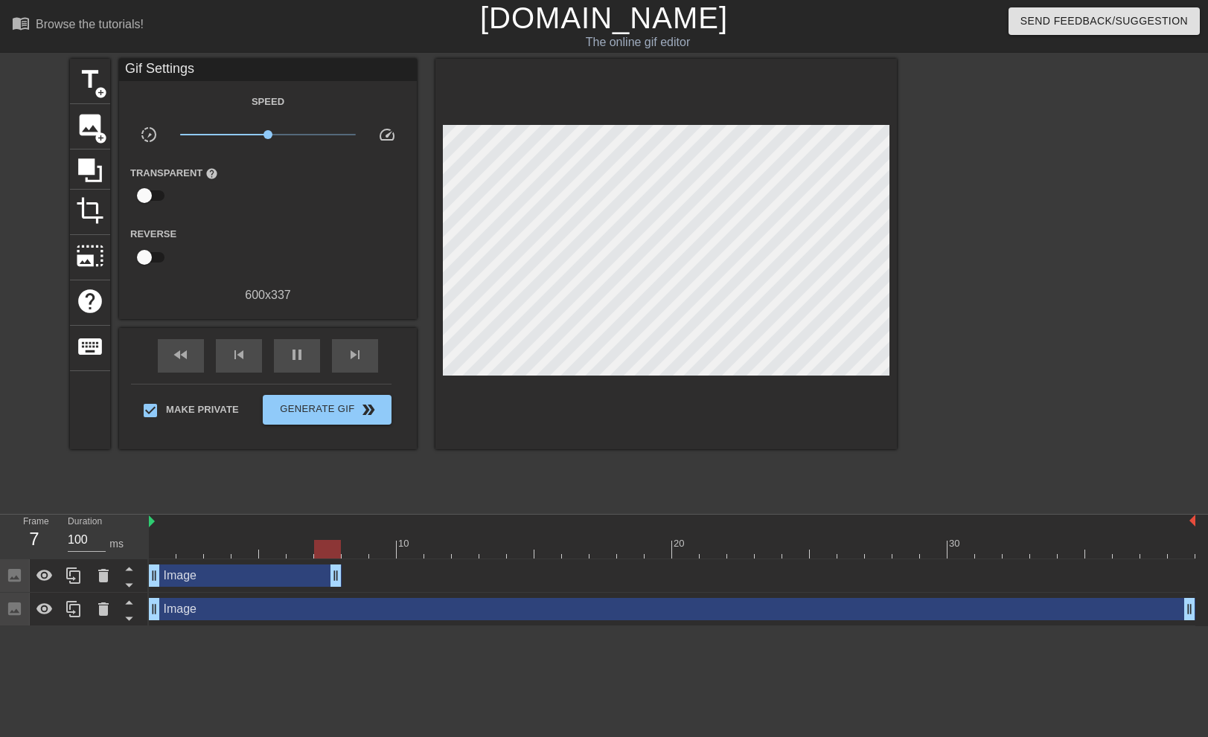
drag, startPoint x: 1188, startPoint y: 574, endPoint x: 331, endPoint y: 557, distance: 857.3
click at [331, 557] on div "10 20 30 Image drag_handle drag_handle Image drag_handle drag_handle" at bounding box center [678, 571] width 1059 height 112
click at [331, 557] on div at bounding box center [672, 549] width 1046 height 19
drag, startPoint x: 295, startPoint y: 549, endPoint x: 158, endPoint y: 561, distance: 137.4
click at [158, 561] on div "10 20 30 Image drag_handle drag_handle Image drag_handle drag_handle" at bounding box center [678, 571] width 1059 height 112
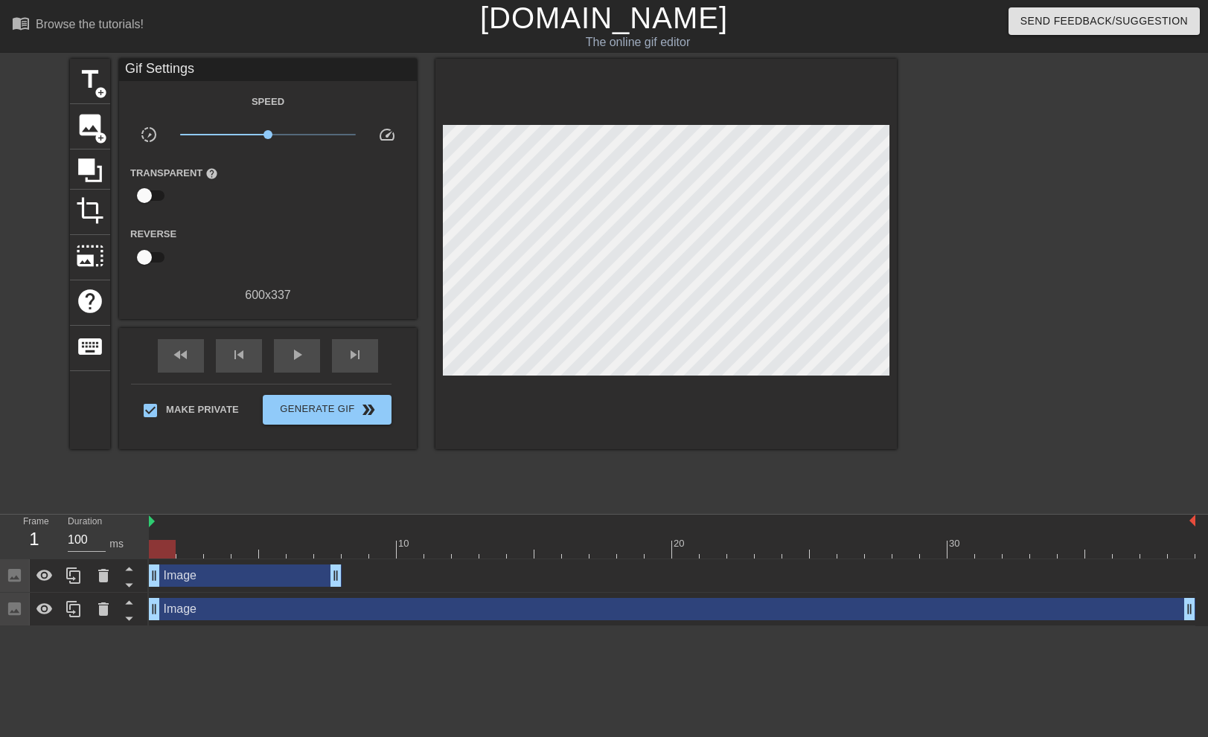
drag, startPoint x: 326, startPoint y: 582, endPoint x: 312, endPoint y: 582, distance: 14.1
click at [312, 582] on div "Image drag_handle drag_handle" at bounding box center [245, 576] width 193 height 22
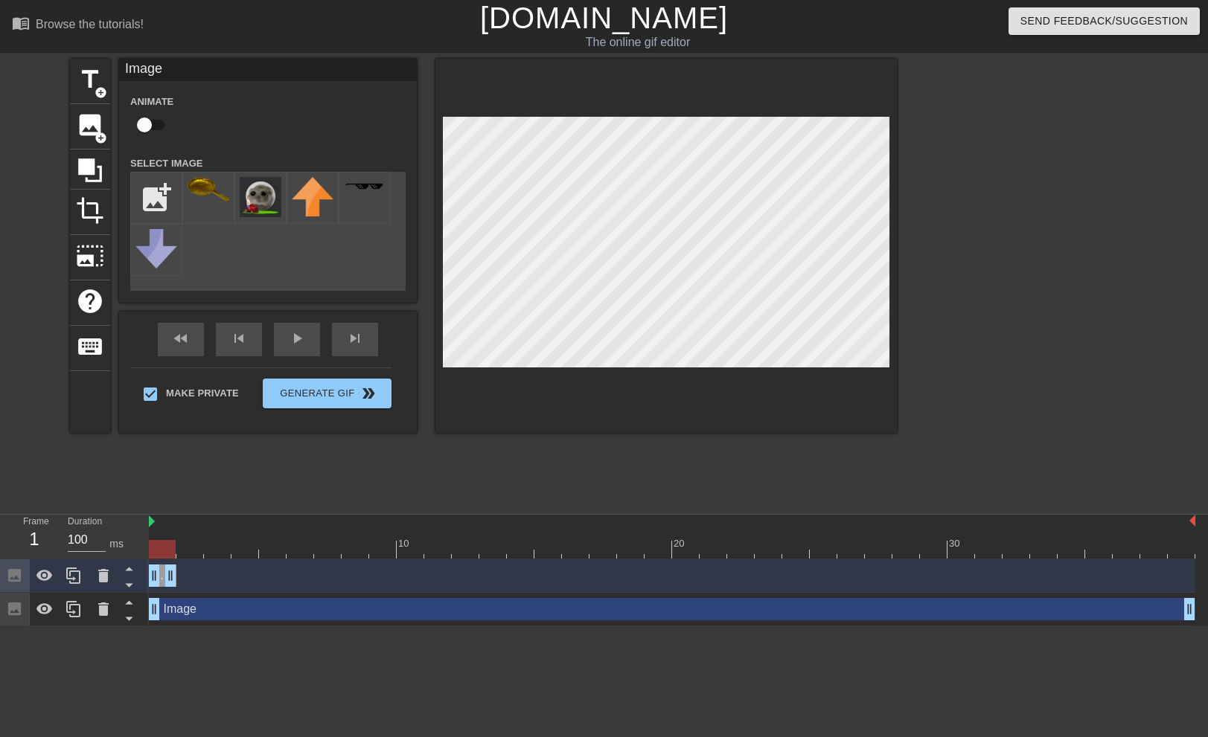
drag, startPoint x: 335, startPoint y: 581, endPoint x: 170, endPoint y: 588, distance: 165.3
click at [170, 588] on div "Image drag_handle drag_handle" at bounding box center [672, 576] width 1046 height 33
click at [209, 188] on img at bounding box center [209, 189] width 42 height 25
click at [97, 144] on div "image add_circle" at bounding box center [90, 126] width 40 height 45
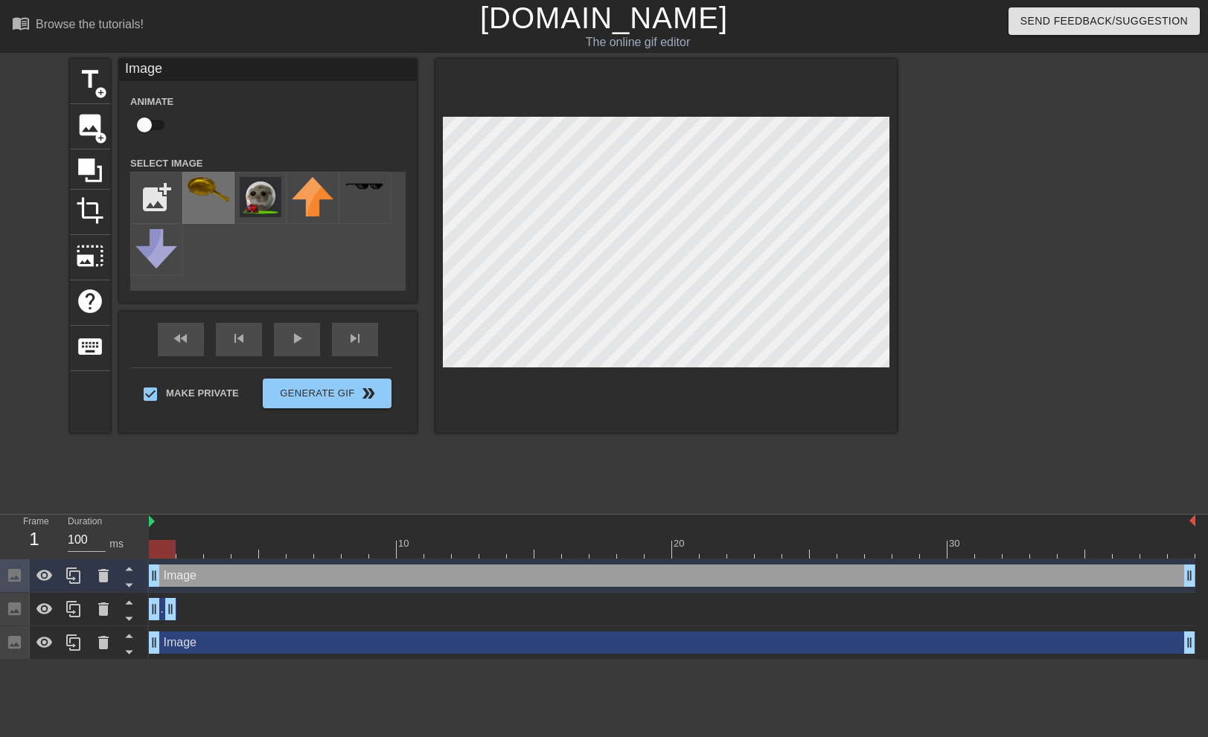
click at [203, 203] on div at bounding box center [208, 198] width 52 height 52
drag, startPoint x: 156, startPoint y: 578, endPoint x: 173, endPoint y: 576, distance: 18.0
click at [173, 576] on div "Image drag_handle drag_handle" at bounding box center [672, 576] width 1046 height 22
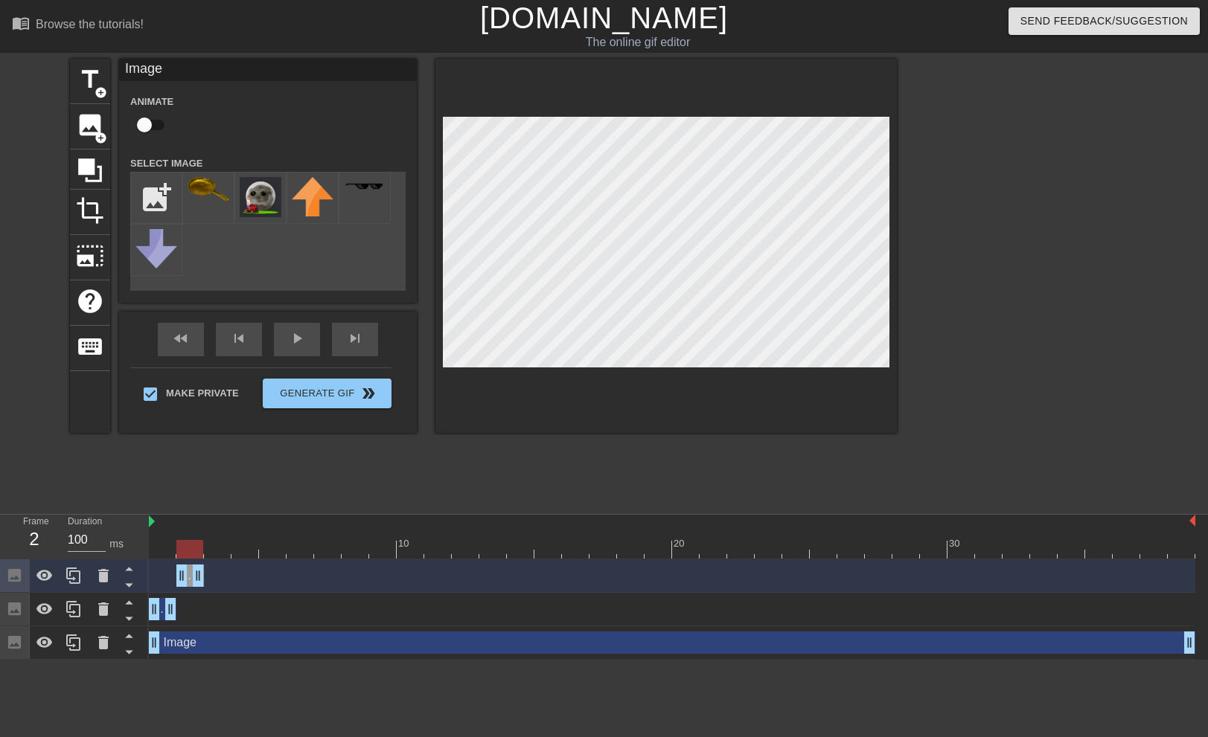
drag, startPoint x: 1188, startPoint y: 577, endPoint x: 189, endPoint y: 580, distance: 999.3
click at [840, 109] on div at bounding box center [665, 246] width 461 height 374
click at [892, 170] on div at bounding box center [665, 246] width 461 height 374
click at [298, 335] on div "fast_rewind skip_previous play_arrow skip_next" at bounding box center [268, 340] width 243 height 56
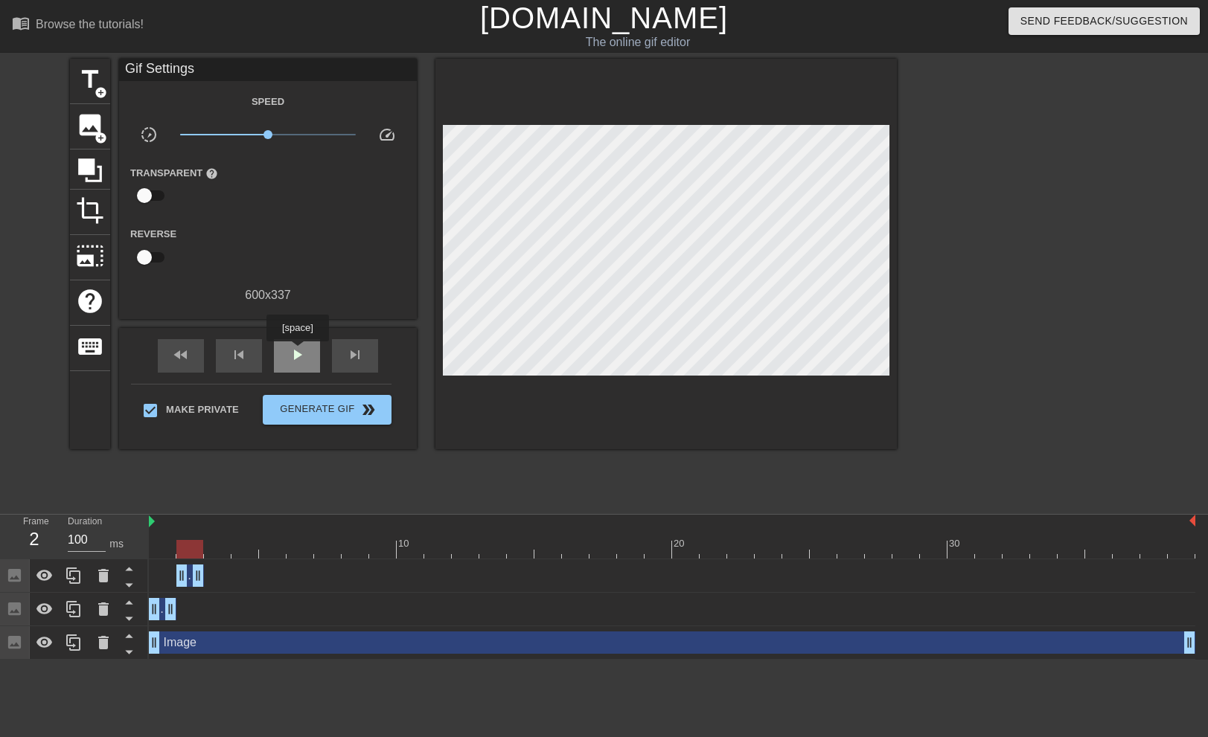
click at [297, 352] on span "play_arrow" at bounding box center [297, 355] width 18 height 18
click at [297, 352] on span "pause" at bounding box center [297, 355] width 18 height 18
click at [95, 138] on span "add_circle" at bounding box center [100, 138] width 13 height 13
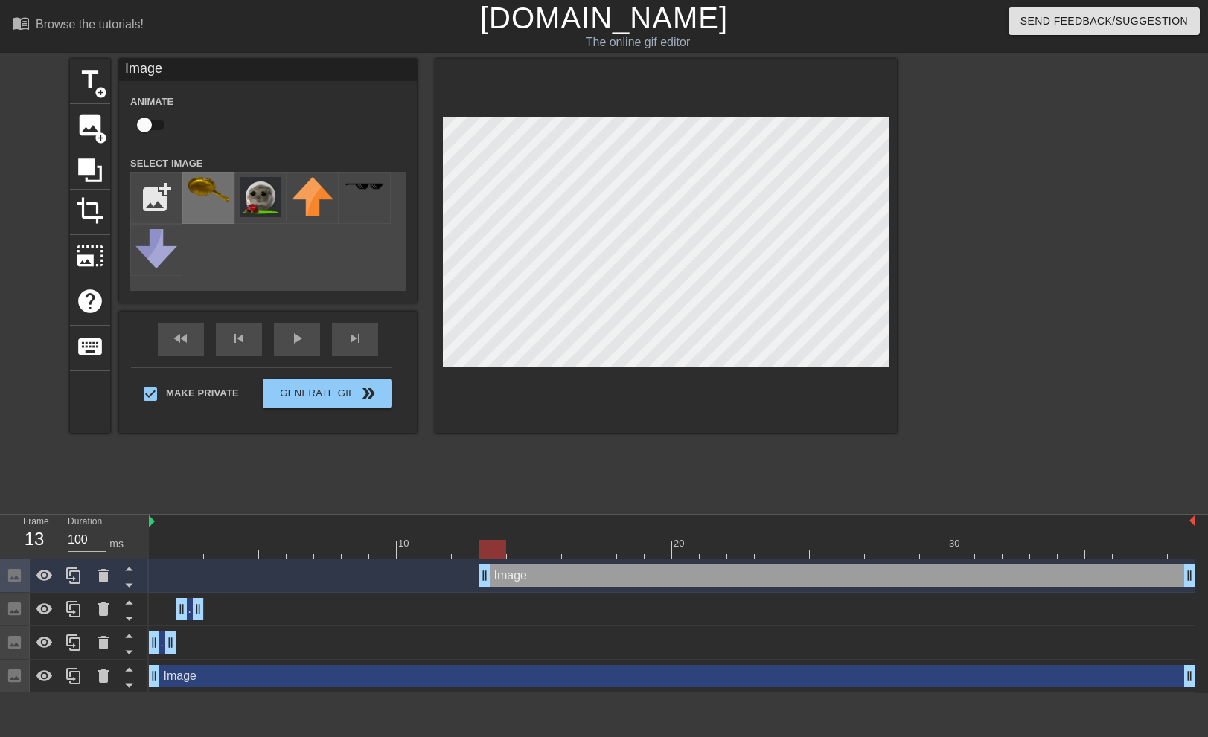
click at [204, 196] on img at bounding box center [209, 189] width 42 height 25
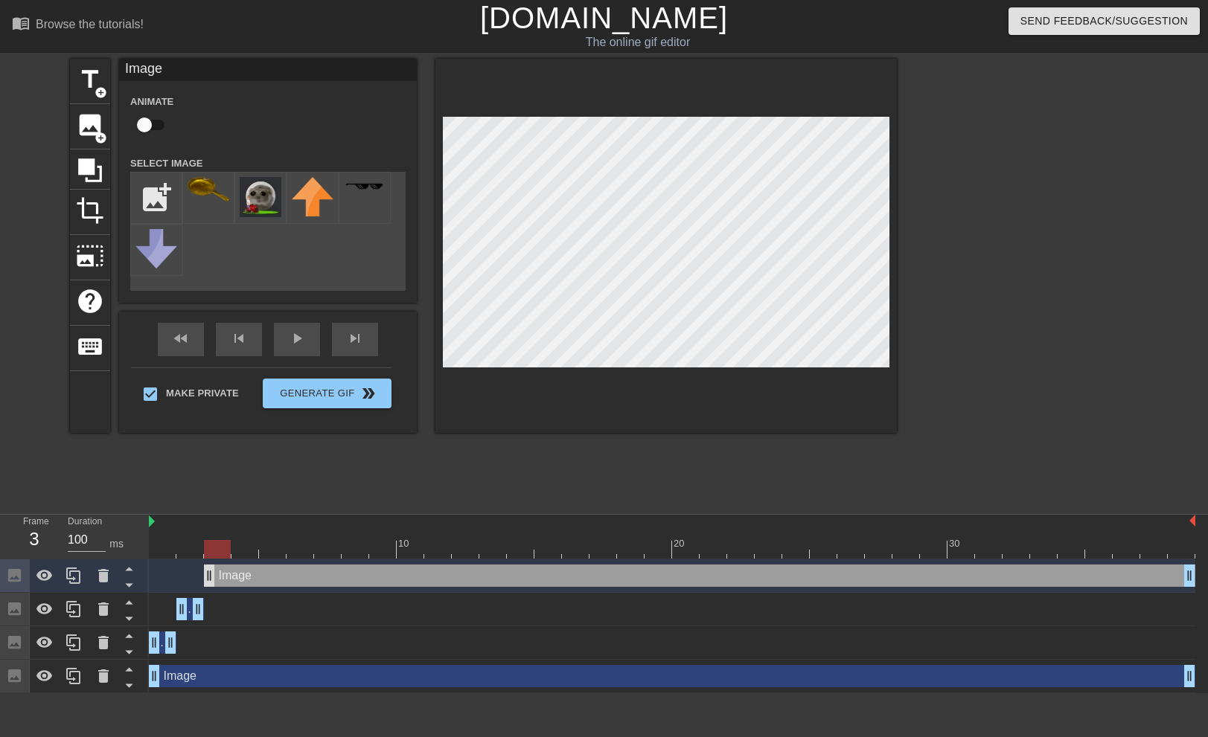
drag, startPoint x: 483, startPoint y: 577, endPoint x: 211, endPoint y: 581, distance: 272.4
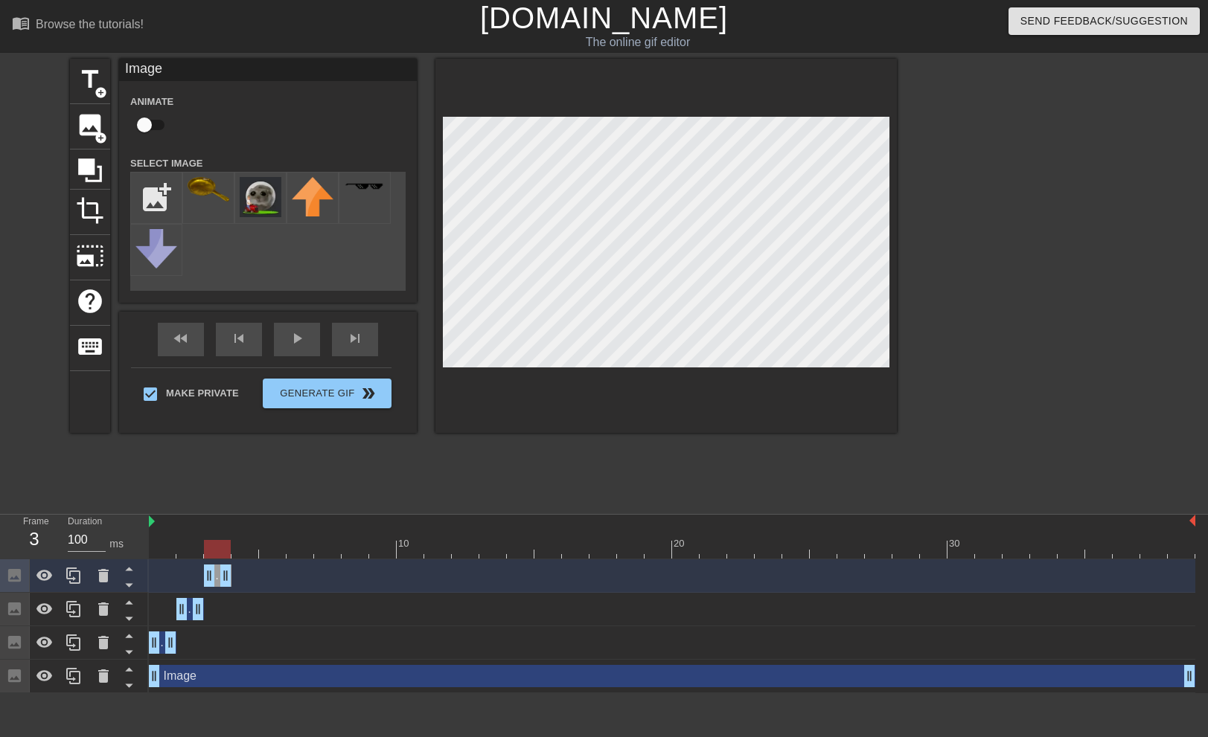
drag, startPoint x: 1189, startPoint y: 576, endPoint x: 237, endPoint y: 580, distance: 951.7
drag, startPoint x: 217, startPoint y: 556, endPoint x: 158, endPoint y: 533, distance: 63.6
click at [149, 554] on div at bounding box center [162, 549] width 27 height 19
click at [290, 329] on div "fast_rewind skip_previous play_arrow skip_next" at bounding box center [268, 340] width 243 height 56
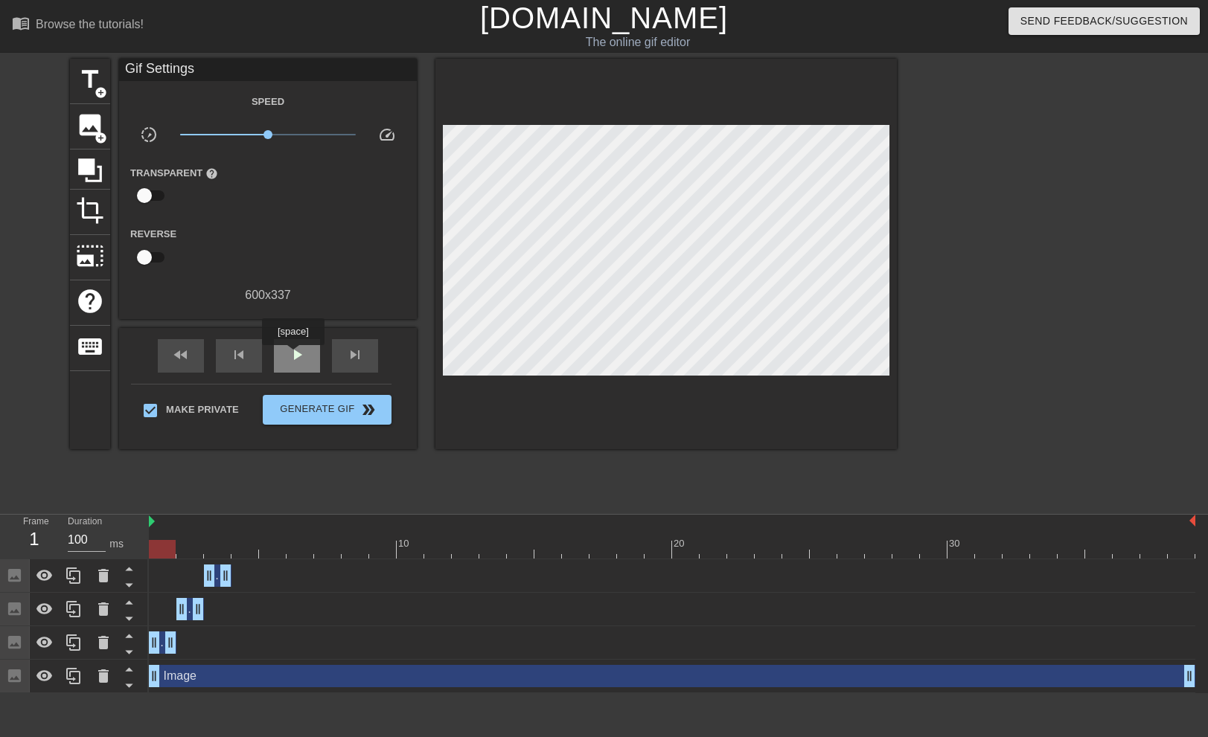
click at [292, 356] on span "play_arrow" at bounding box center [297, 355] width 18 height 18
click at [292, 356] on span "pause" at bounding box center [297, 355] width 18 height 18
click at [292, 356] on span "play_arrow" at bounding box center [297, 355] width 18 height 18
click at [292, 356] on span "pause" at bounding box center [297, 355] width 18 height 18
click at [99, 129] on span "image" at bounding box center [90, 125] width 28 height 28
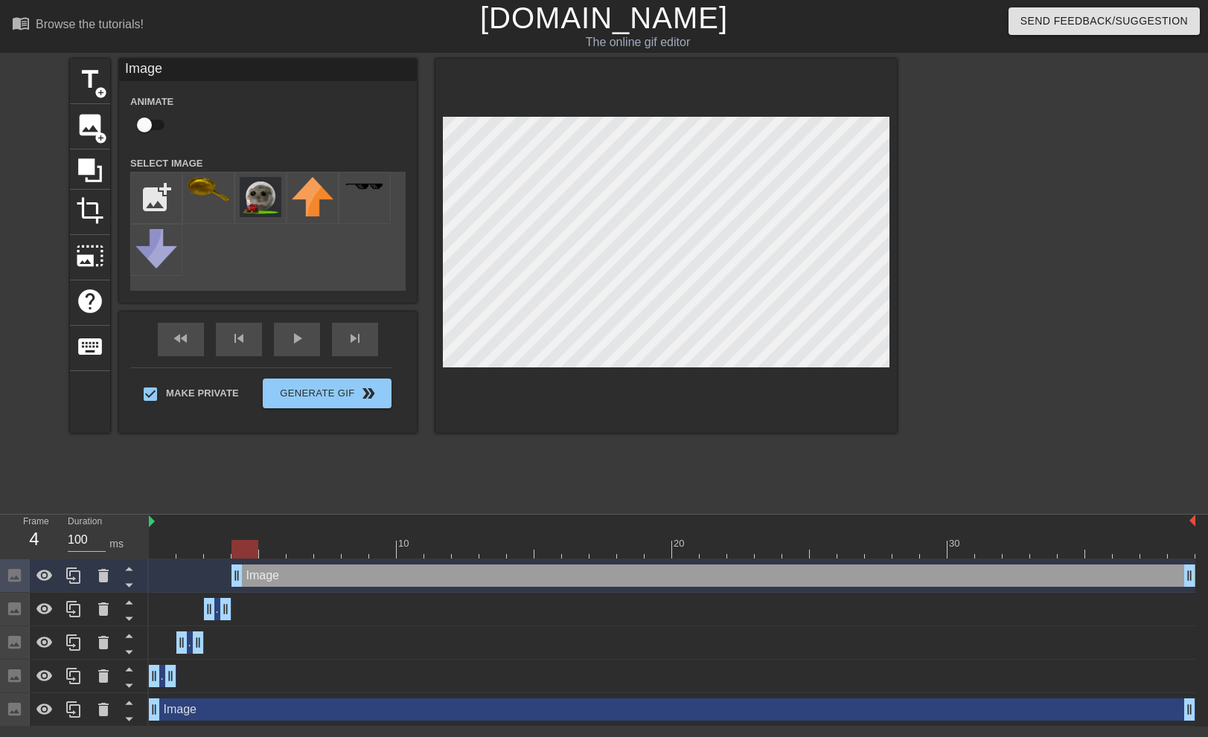
drag, startPoint x: 839, startPoint y: 575, endPoint x: 242, endPoint y: 579, distance: 597.5
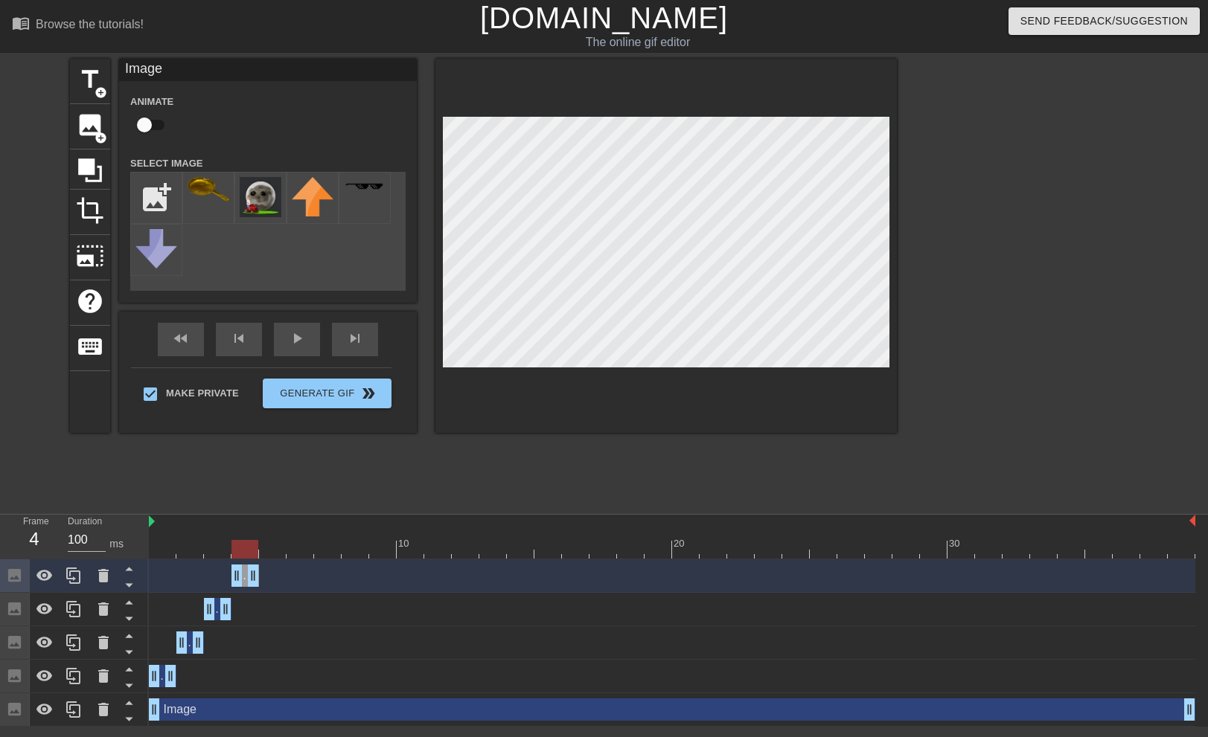
drag, startPoint x: 1192, startPoint y: 573, endPoint x: 254, endPoint y: 589, distance: 938.4
click at [254, 589] on div "Image drag_handle drag_handle" at bounding box center [672, 576] width 1046 height 33
click at [208, 196] on img at bounding box center [209, 189] width 42 height 25
click at [293, 333] on div "fast_rewind skip_previous play_arrow skip_next" at bounding box center [268, 340] width 243 height 56
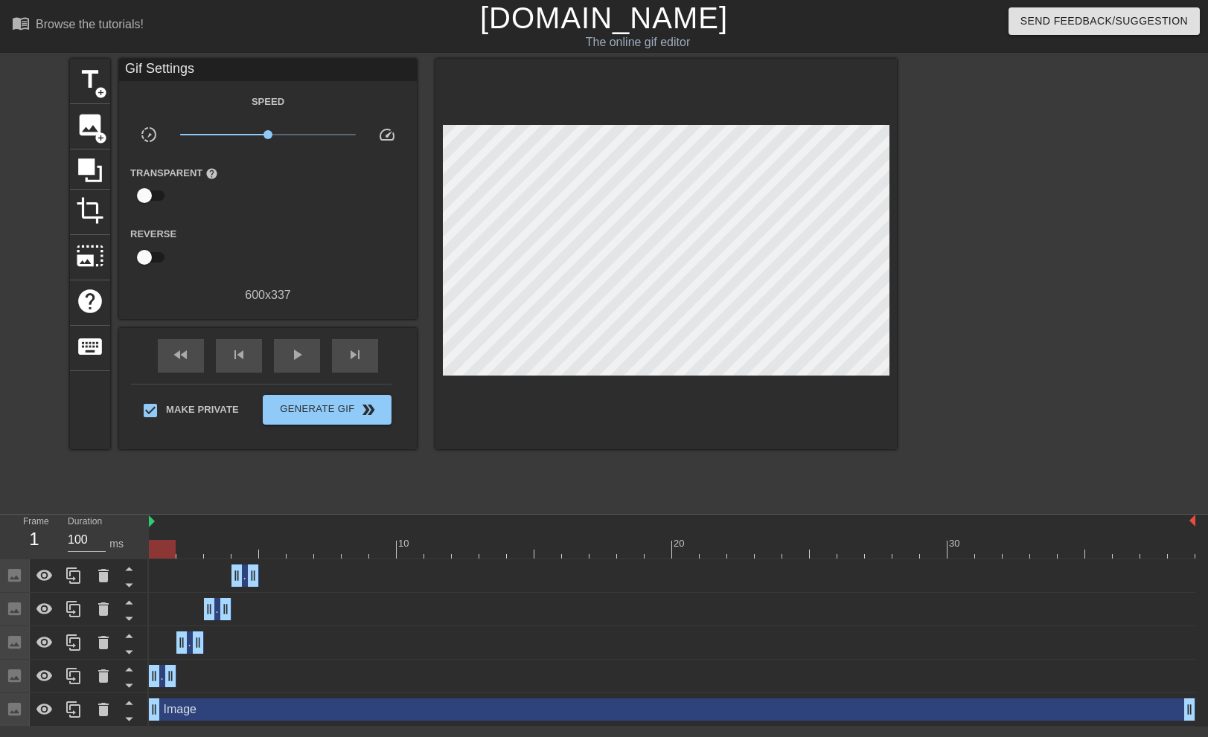
drag, startPoint x: 244, startPoint y: 551, endPoint x: 124, endPoint y: 545, distance: 120.7
click at [123, 546] on div "Frame 1 Duration 100 ms 10 20 30 Image drag_handle drag_handle Image drag_handl…" at bounding box center [604, 621] width 1208 height 212
click at [295, 346] on span "play_arrow" at bounding box center [297, 355] width 18 height 18
click at [295, 346] on span "pause" at bounding box center [297, 355] width 18 height 18
drag, startPoint x: 673, startPoint y: 545, endPoint x: 1217, endPoint y: 521, distance: 544.5
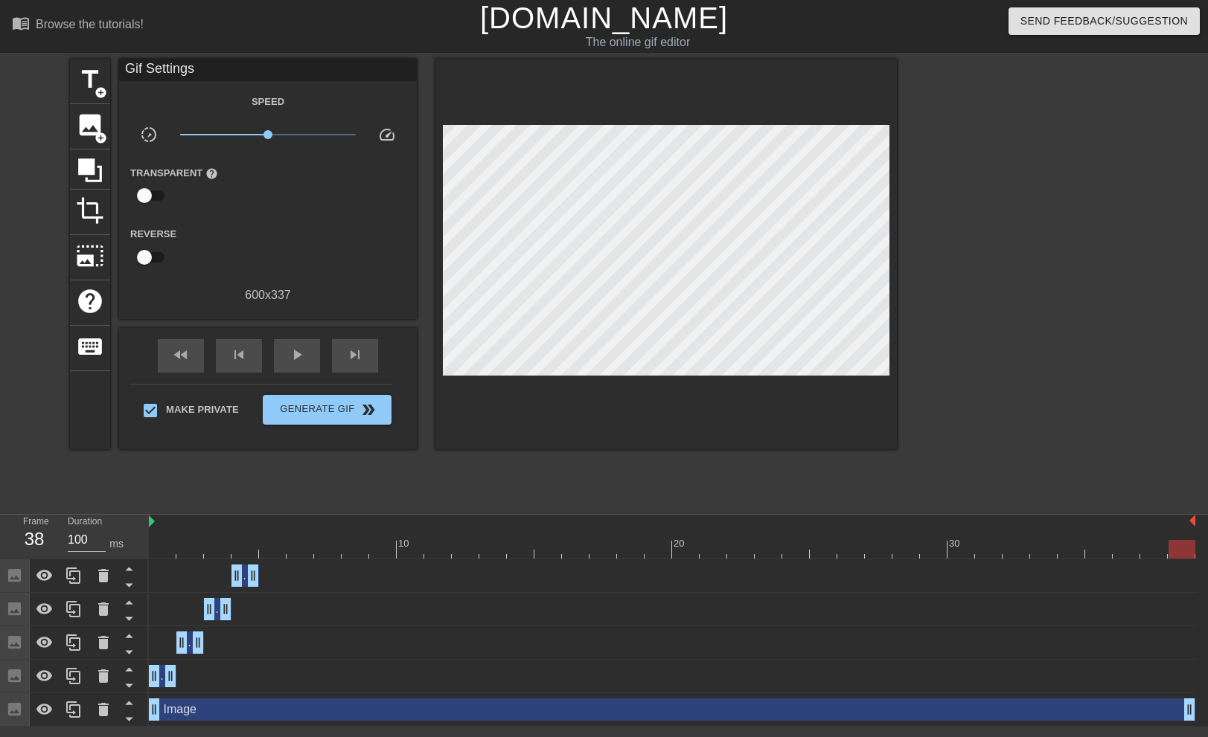
click at [1196, 521] on html "menu_book Browse the tutorials! [DOMAIN_NAME] The online gif editor Send Feedba…" at bounding box center [604, 363] width 1208 height 727
click at [98, 141] on span "add_circle" at bounding box center [100, 138] width 13 height 13
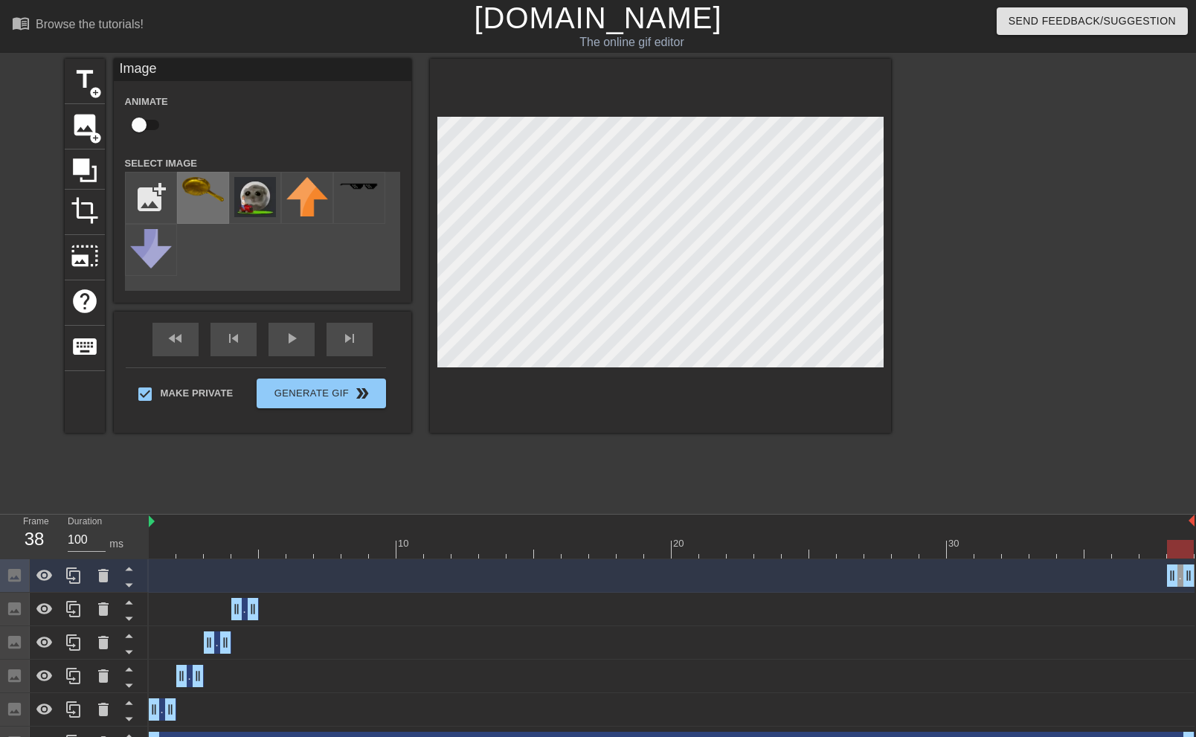
click at [204, 205] on div at bounding box center [203, 198] width 52 height 52
drag, startPoint x: 1173, startPoint y: 542, endPoint x: 275, endPoint y: 549, distance: 898.1
click at [275, 549] on div at bounding box center [272, 549] width 27 height 19
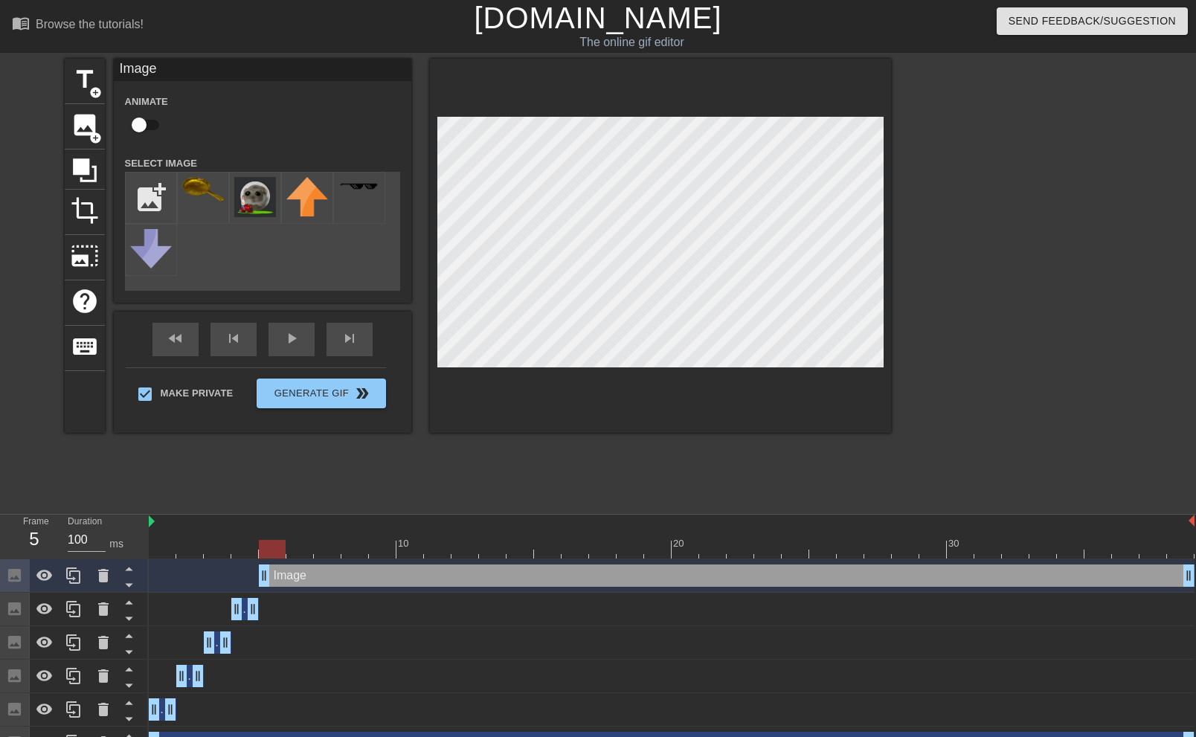
drag, startPoint x: 1172, startPoint y: 571, endPoint x: 257, endPoint y: 563, distance: 914.5
click at [257, 563] on div "Image drag_handle drag_handle" at bounding box center [672, 576] width 1046 height 33
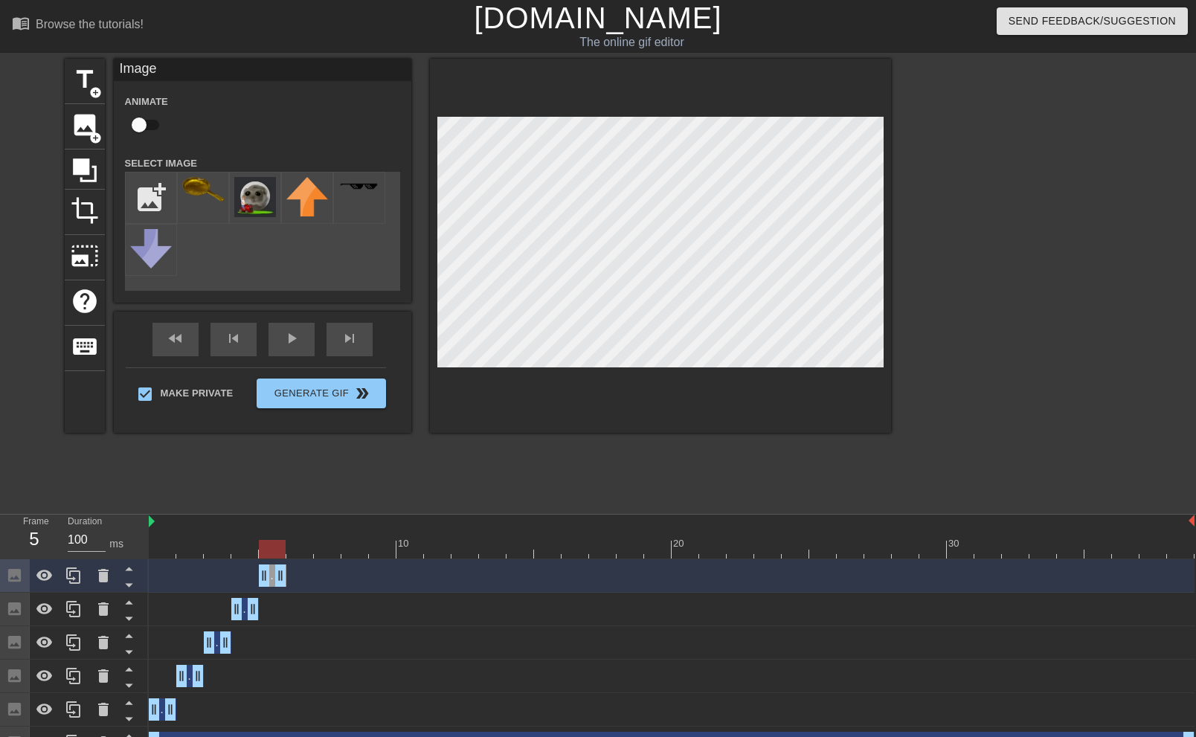
drag, startPoint x: 1193, startPoint y: 574, endPoint x: 295, endPoint y: 585, distance: 898.1
click at [295, 585] on div "Image drag_handle drag_handle" at bounding box center [672, 576] width 1046 height 22
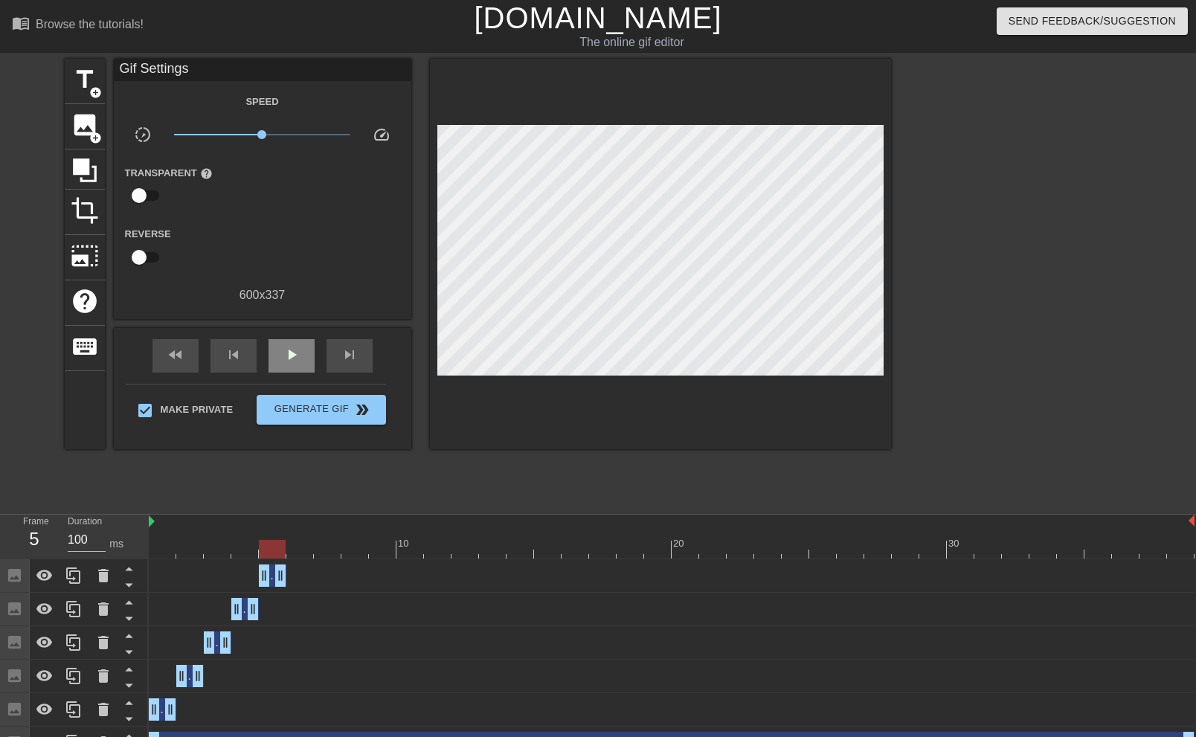
click at [294, 330] on div "fast_rewind skip_previous play_arrow skip_next" at bounding box center [262, 356] width 243 height 56
click at [293, 350] on span "play_arrow" at bounding box center [292, 355] width 18 height 18
click at [293, 350] on span "pause" at bounding box center [292, 355] width 18 height 18
click at [293, 350] on span "play_arrow" at bounding box center [292, 355] width 18 height 18
click at [293, 350] on span "pause" at bounding box center [292, 355] width 18 height 18
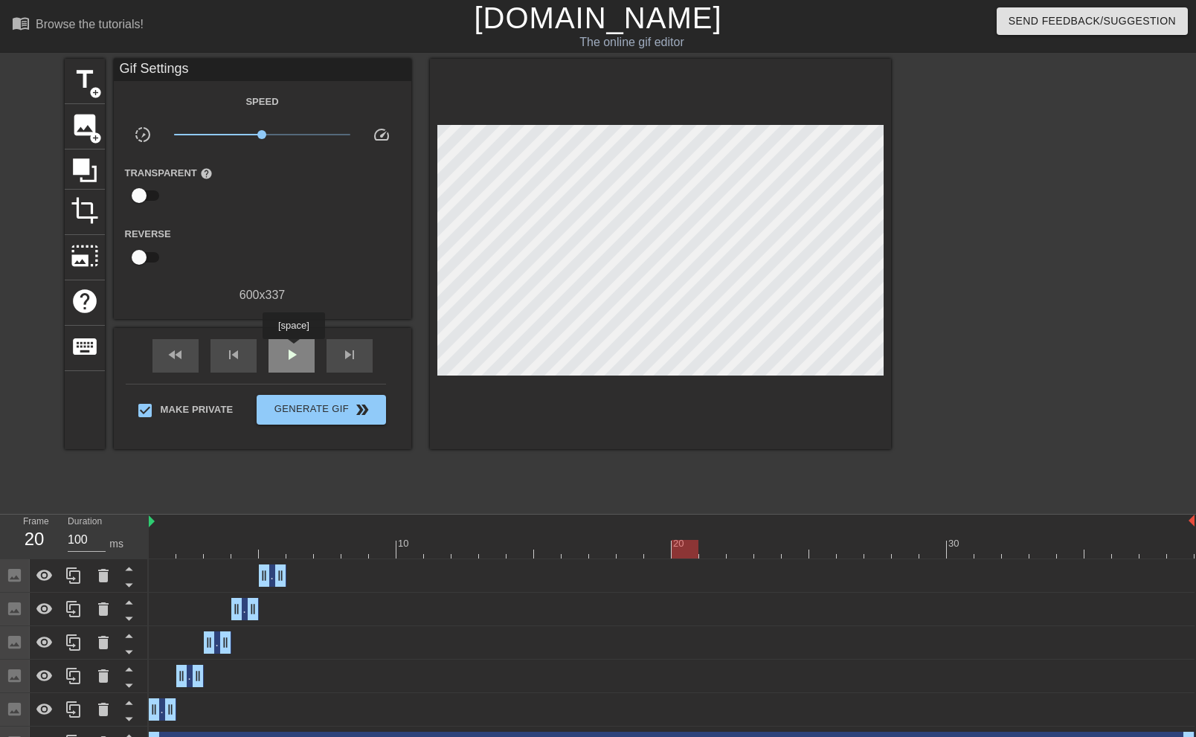
click at [293, 350] on span "play_arrow" at bounding box center [292, 355] width 18 height 18
click at [293, 350] on span "pause" at bounding box center [292, 355] width 18 height 18
click at [289, 571] on div "Image drag_handle drag_handle" at bounding box center [672, 576] width 1046 height 22
click at [79, 132] on span "image" at bounding box center [85, 125] width 28 height 28
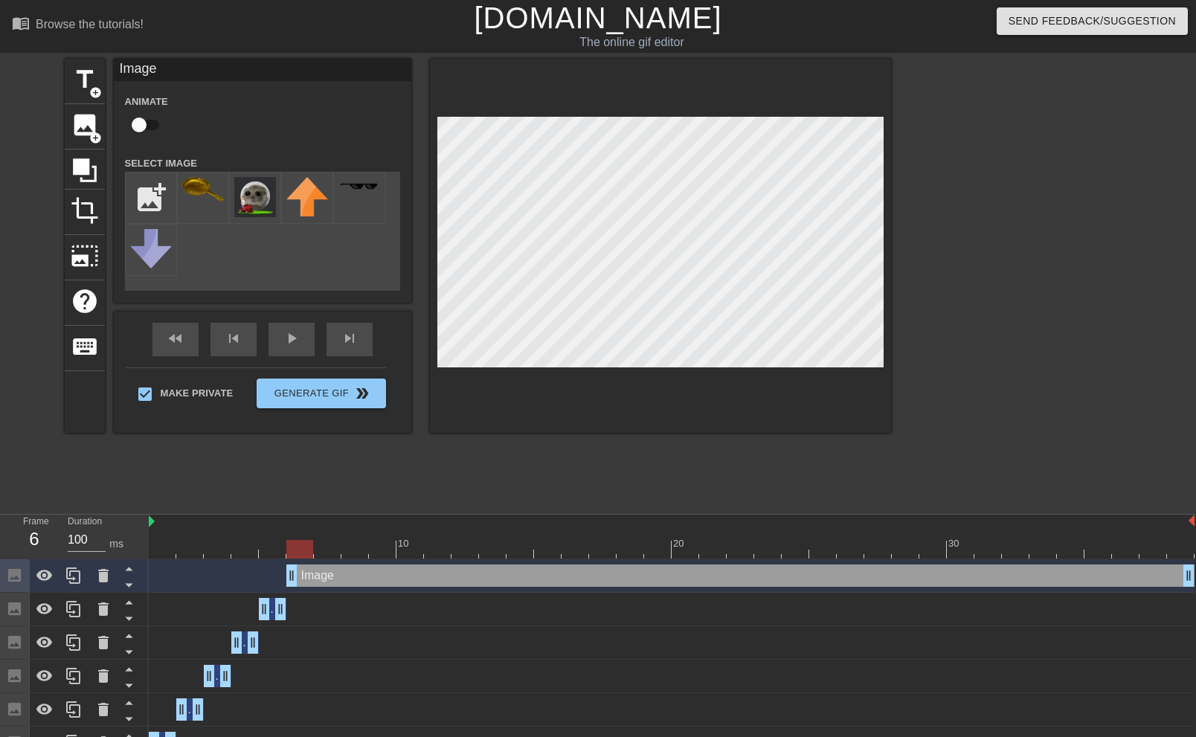
drag, startPoint x: 267, startPoint y: 572, endPoint x: 288, endPoint y: 573, distance: 20.8
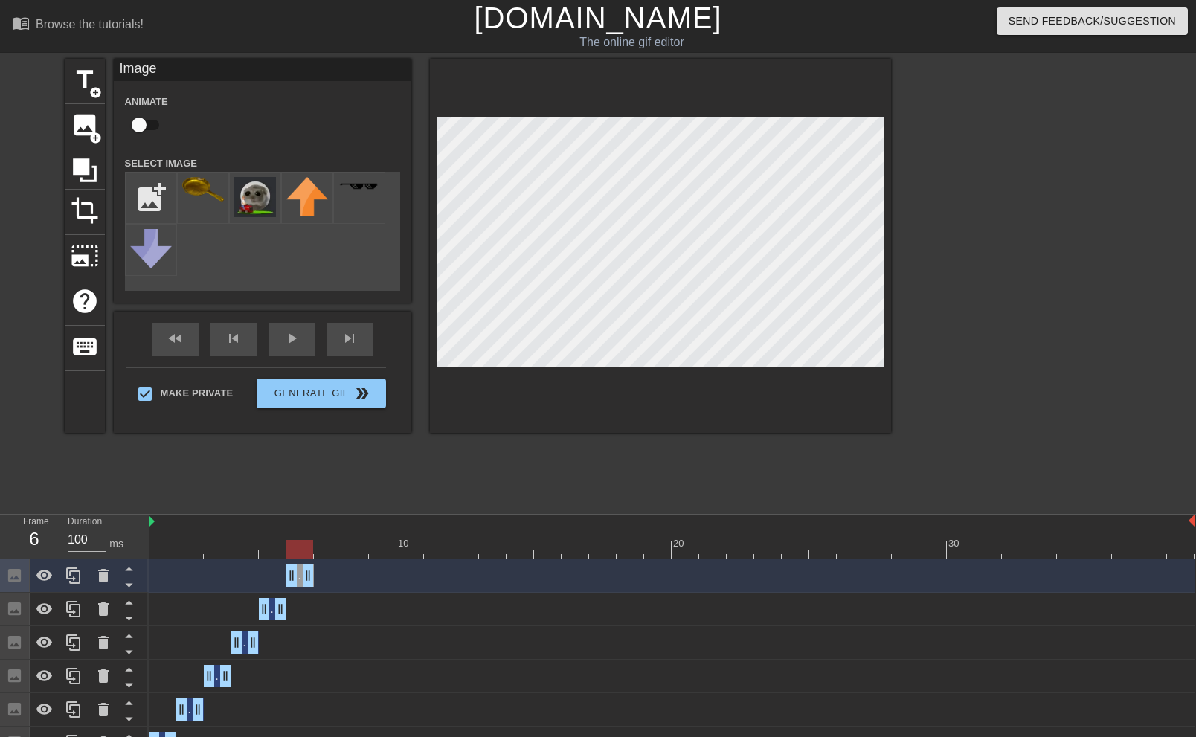
drag, startPoint x: 1188, startPoint y: 575, endPoint x: 304, endPoint y: 560, distance: 884.1
click at [304, 560] on div "Image drag_handle drag_handle" at bounding box center [672, 576] width 1046 height 33
click at [208, 191] on img at bounding box center [203, 189] width 42 height 25
click at [740, 114] on div at bounding box center [660, 246] width 461 height 374
click at [306, 345] on div "play_arrow" at bounding box center [292, 339] width 46 height 33
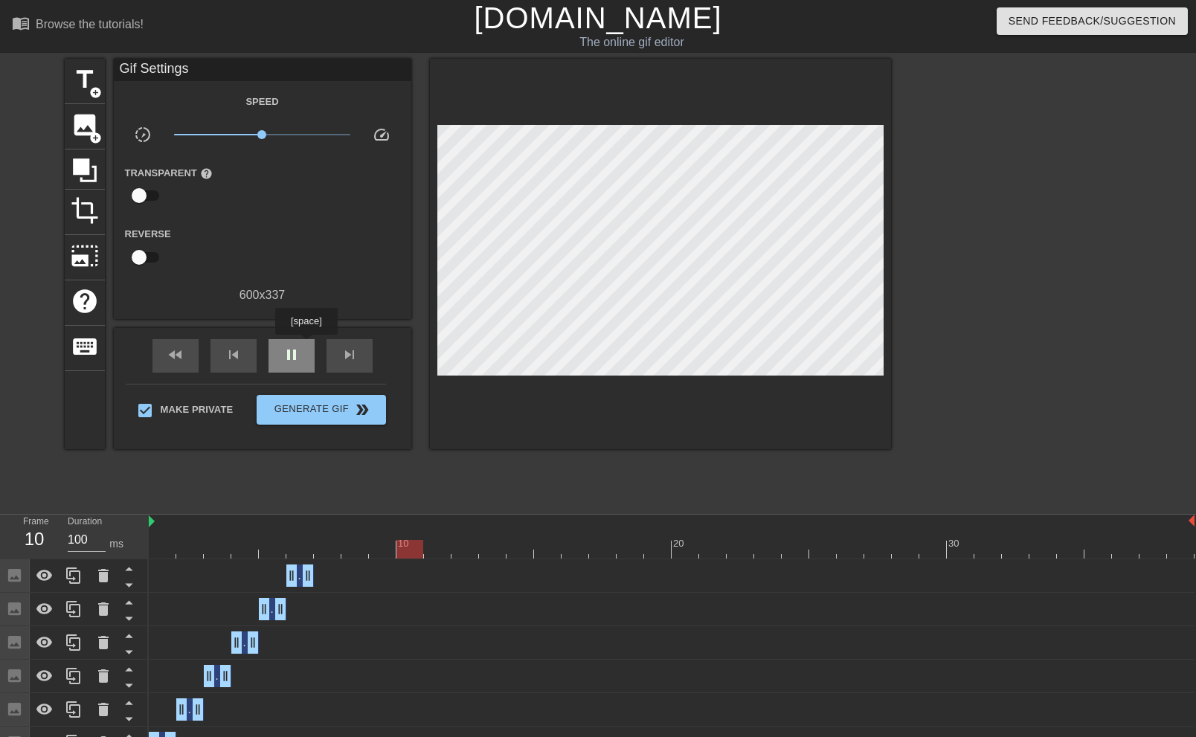
click at [306, 345] on div "pause" at bounding box center [292, 355] width 46 height 33
drag, startPoint x: 445, startPoint y: 544, endPoint x: 312, endPoint y: 547, distance: 133.2
click at [312, 547] on div at bounding box center [299, 549] width 27 height 19
drag, startPoint x: 311, startPoint y: 574, endPoint x: 342, endPoint y: 573, distance: 31.3
click at [342, 573] on div "Image drag_handle drag_handle" at bounding box center [672, 576] width 1046 height 22
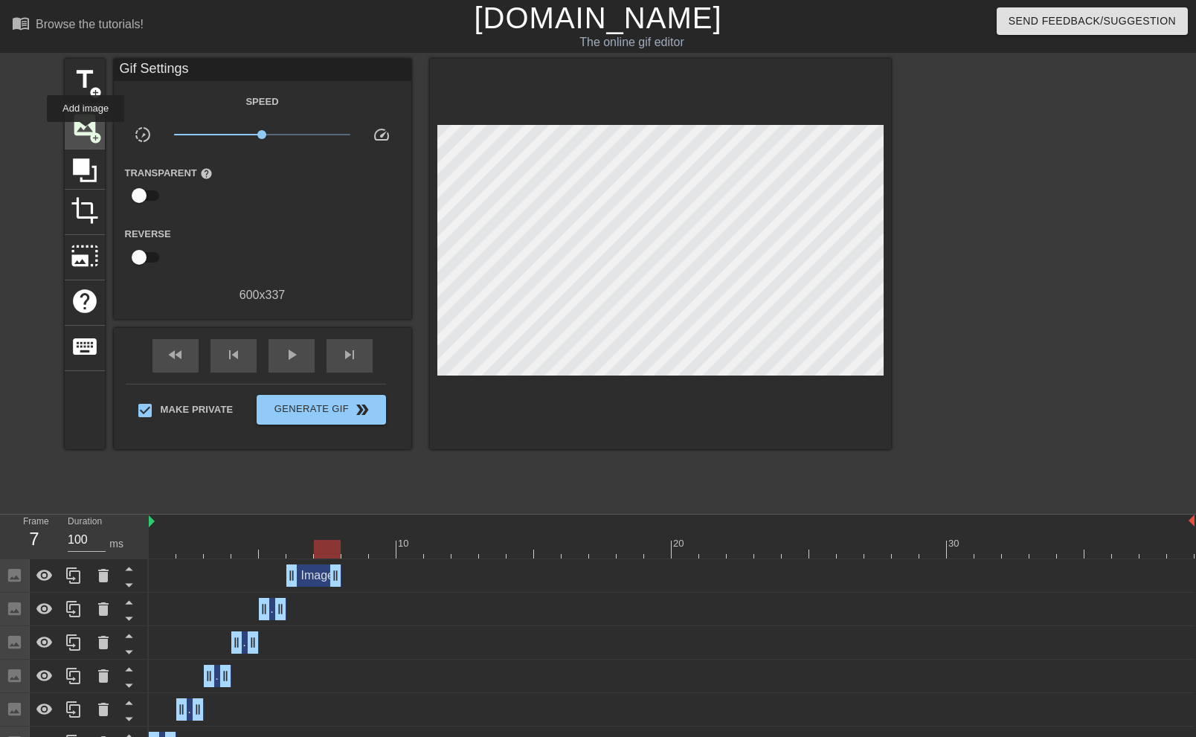
click at [86, 131] on span "image" at bounding box center [85, 125] width 28 height 28
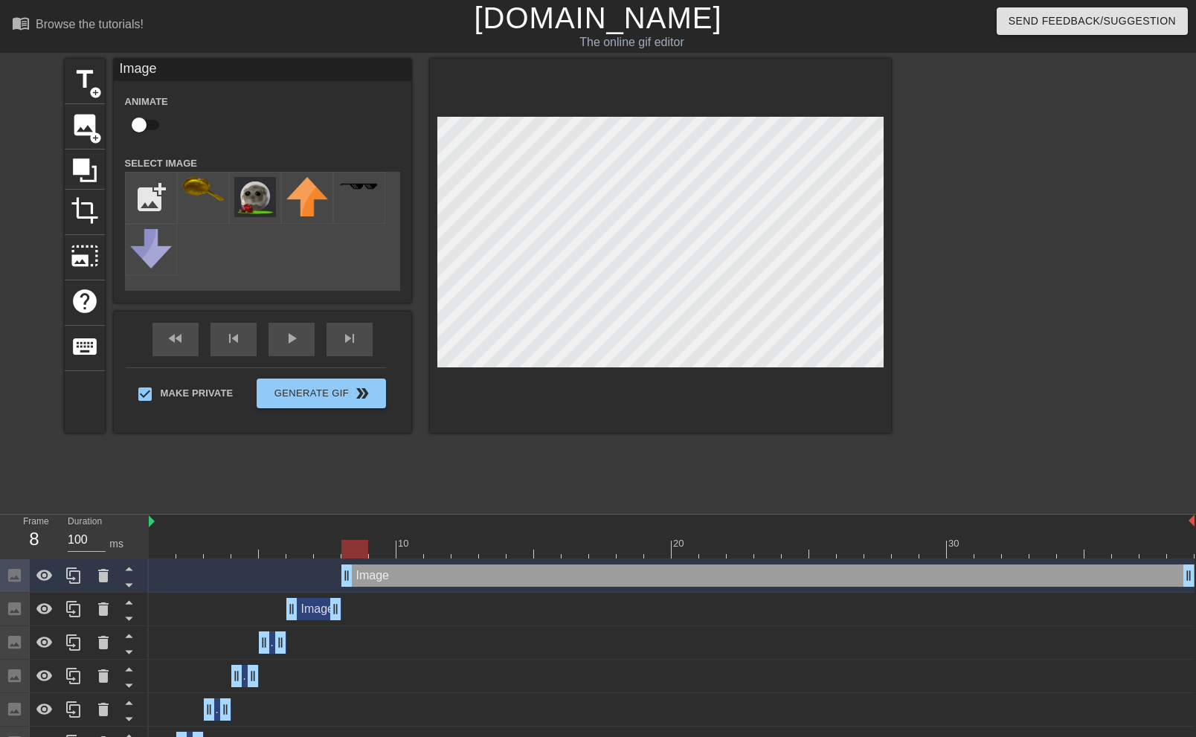
drag, startPoint x: 321, startPoint y: 579, endPoint x: 343, endPoint y: 576, distance: 22.5
click at [225, 196] on div at bounding box center [203, 198] width 52 height 52
click at [286, 341] on div "play_arrow" at bounding box center [292, 339] width 46 height 33
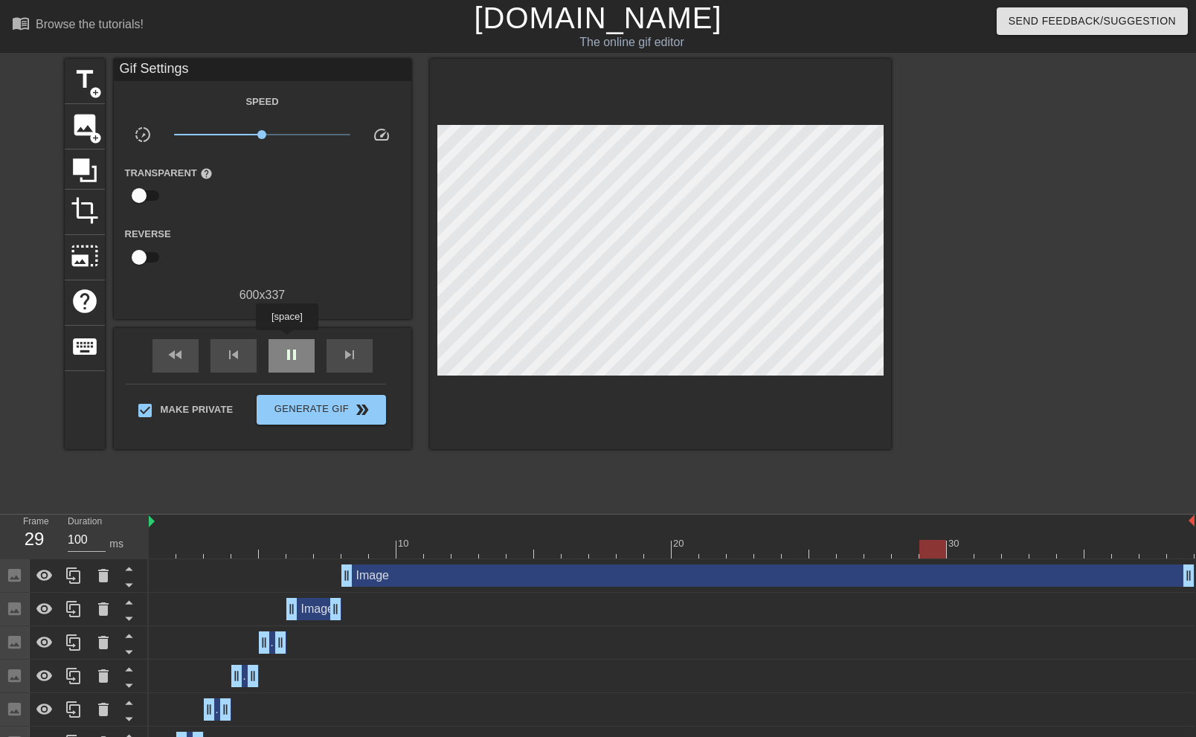
click at [286, 341] on div "pause" at bounding box center [292, 355] width 46 height 33
drag, startPoint x: 996, startPoint y: 545, endPoint x: 571, endPoint y: 513, distance: 426.7
click at [571, 513] on div "menu_book Browse the tutorials! [DOMAIN_NAME] The online gif editor Send Feedba…" at bounding box center [598, 413] width 1196 height 827
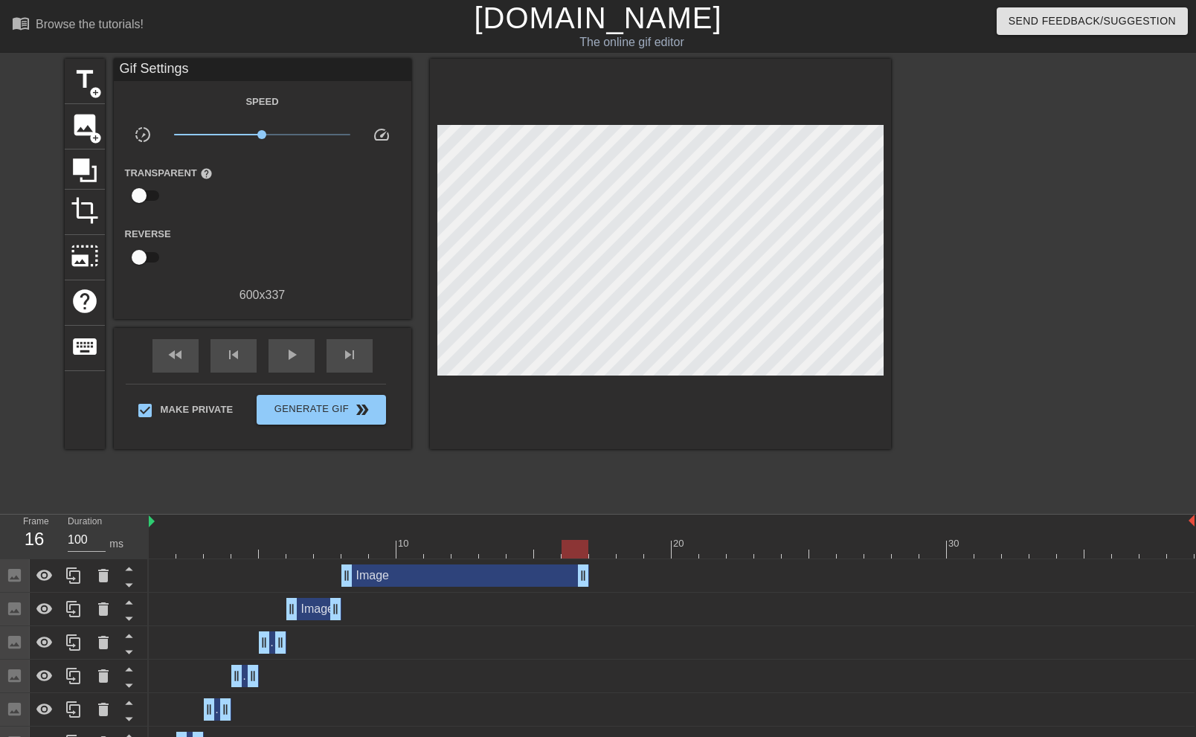
drag, startPoint x: 1190, startPoint y: 573, endPoint x: 581, endPoint y: 573, distance: 609.4
drag, startPoint x: 585, startPoint y: 573, endPoint x: 567, endPoint y: 576, distance: 18.1
click at [567, 576] on div "Image drag_handle drag_handle" at bounding box center [672, 576] width 1046 height 22
click at [92, 137] on span "add_circle" at bounding box center [95, 138] width 13 height 13
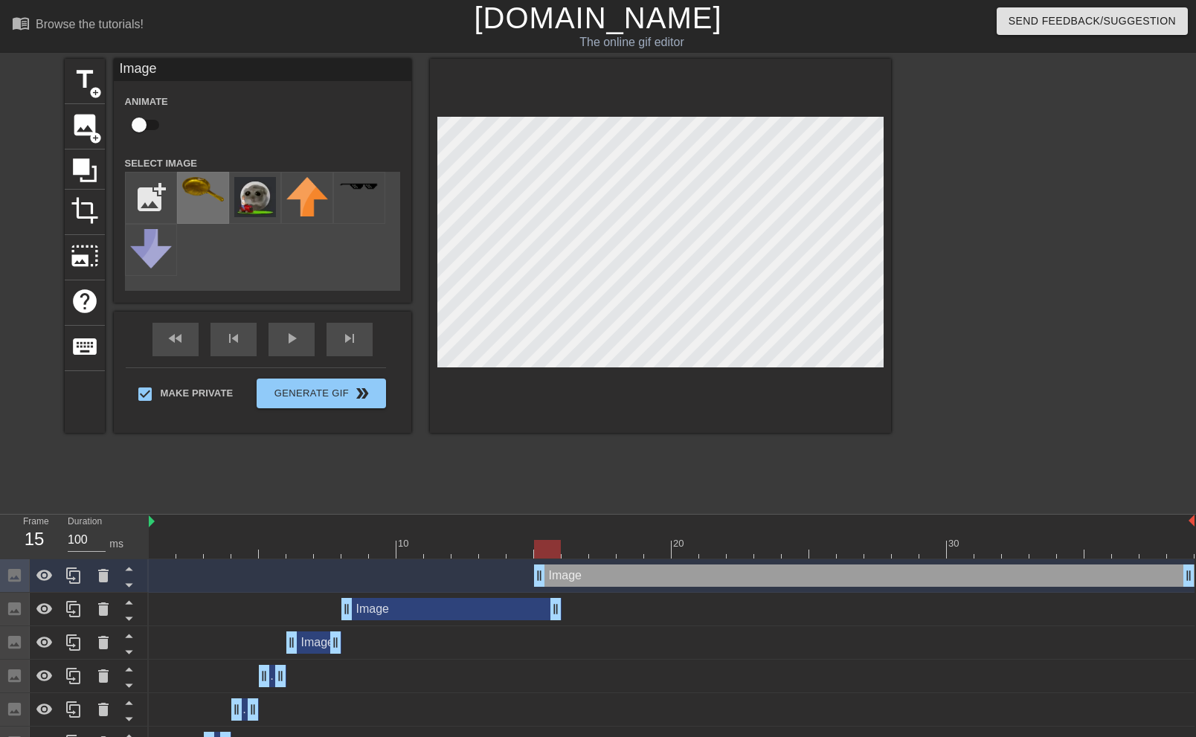
click at [212, 198] on img at bounding box center [203, 189] width 42 height 25
drag, startPoint x: 539, startPoint y: 570, endPoint x: 560, endPoint y: 568, distance: 21.6
click at [560, 568] on div "Image drag_handle drag_handle" at bounding box center [672, 576] width 1046 height 22
click at [884, 126] on div at bounding box center [660, 246] width 461 height 374
drag, startPoint x: 579, startPoint y: 547, endPoint x: 542, endPoint y: 539, distance: 37.2
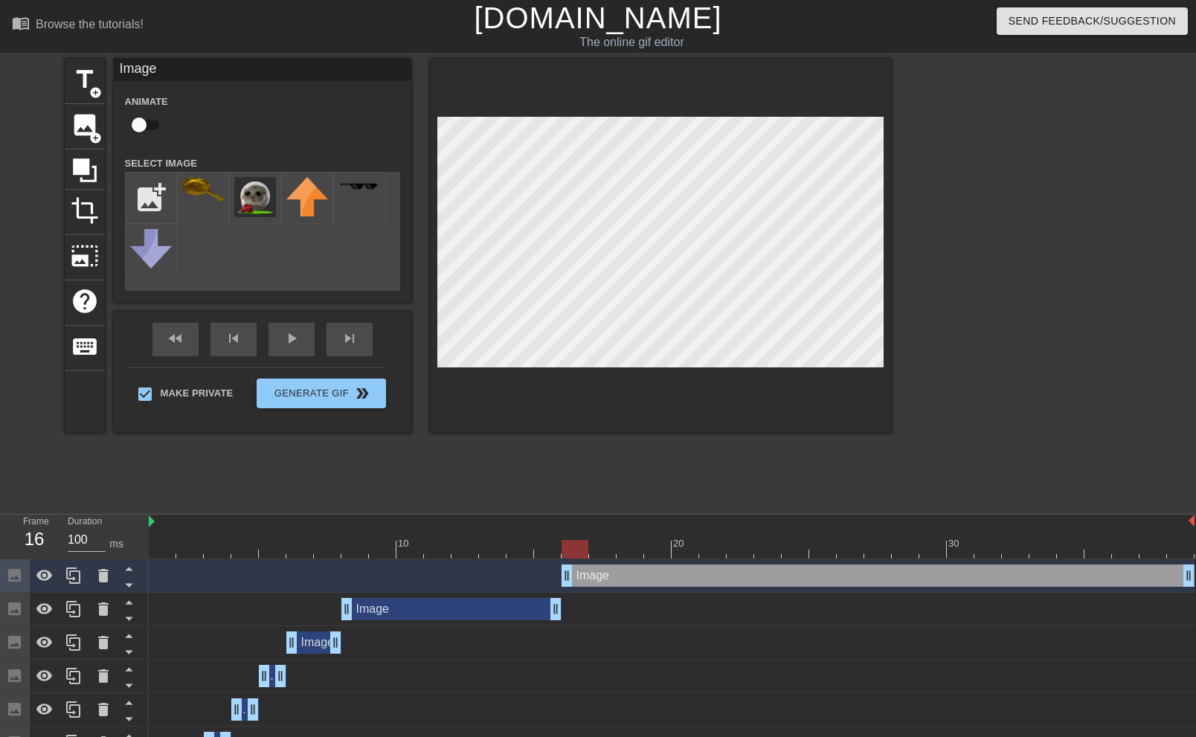
click at [542, 539] on div "10 20 30" at bounding box center [672, 537] width 1046 height 44
drag, startPoint x: 557, startPoint y: 617, endPoint x: 542, endPoint y: 618, distance: 14.9
click at [542, 618] on div "Image drag_handle drag_handle" at bounding box center [672, 609] width 1046 height 22
drag, startPoint x: 565, startPoint y: 574, endPoint x: 546, endPoint y: 578, distance: 19.9
drag, startPoint x: 552, startPoint y: 556, endPoint x: 568, endPoint y: 551, distance: 16.5
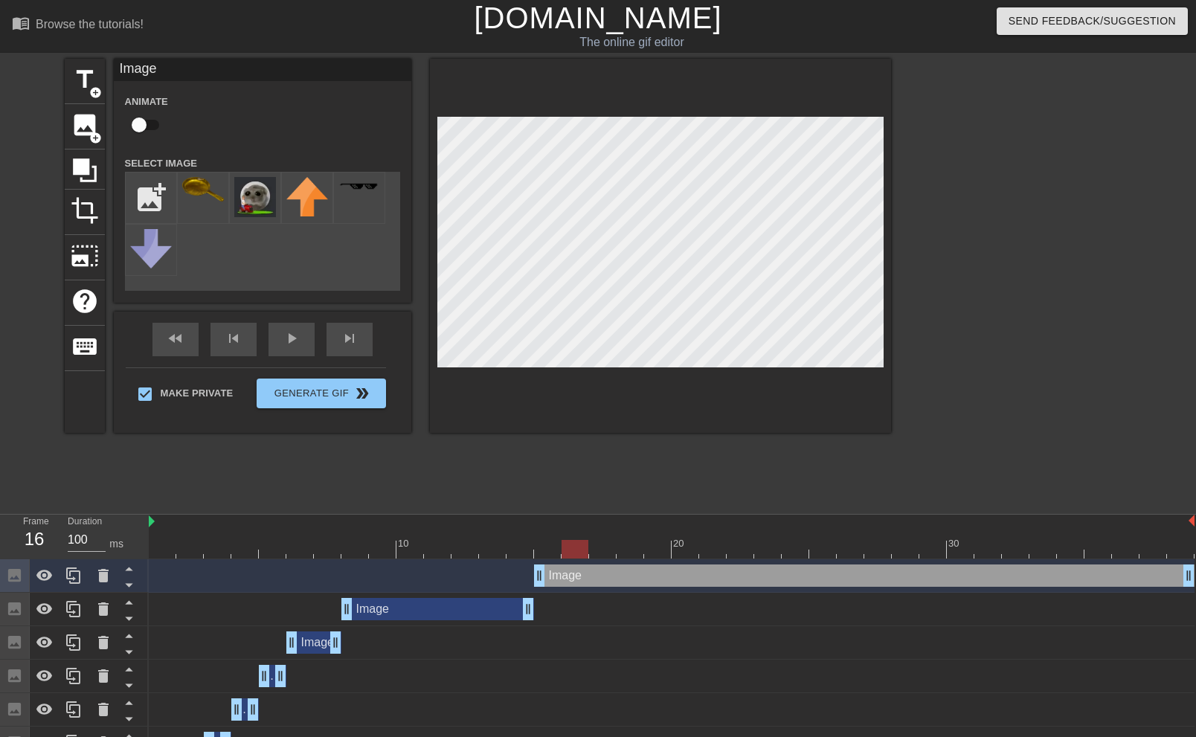
click at [568, 551] on div at bounding box center [575, 549] width 27 height 19
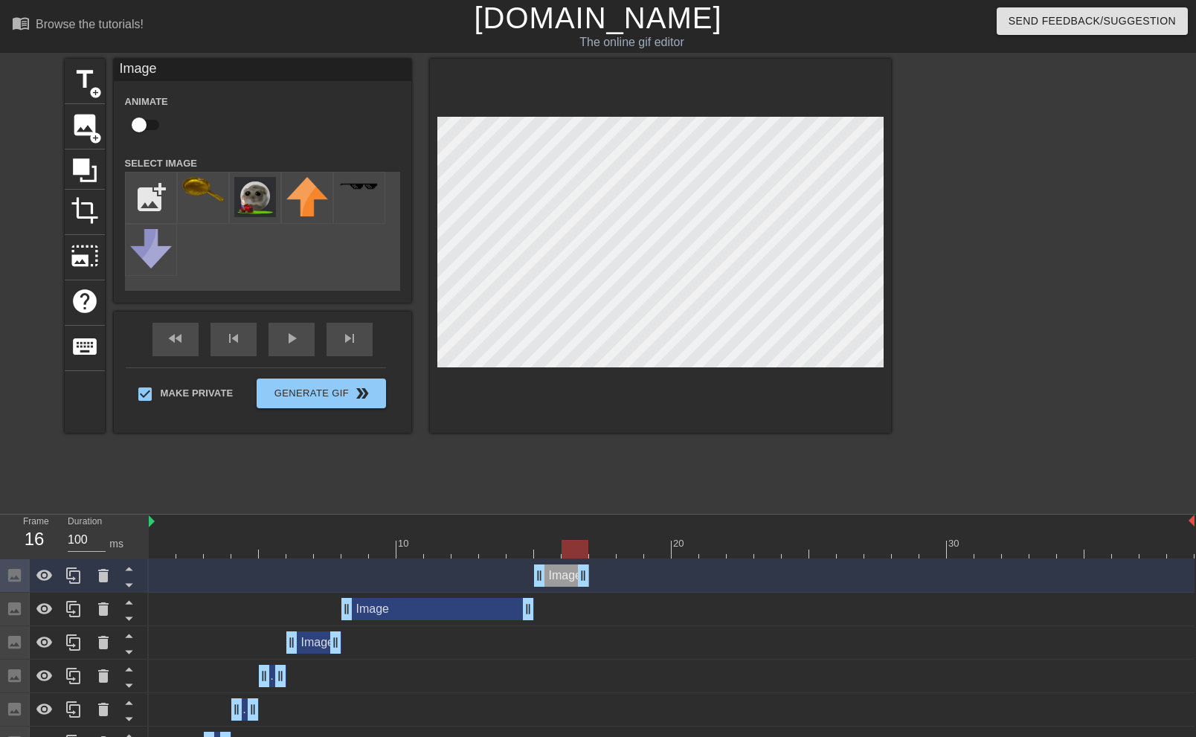
drag, startPoint x: 1190, startPoint y: 574, endPoint x: 576, endPoint y: 573, distance: 613.8
click at [83, 134] on span "image" at bounding box center [85, 125] width 28 height 28
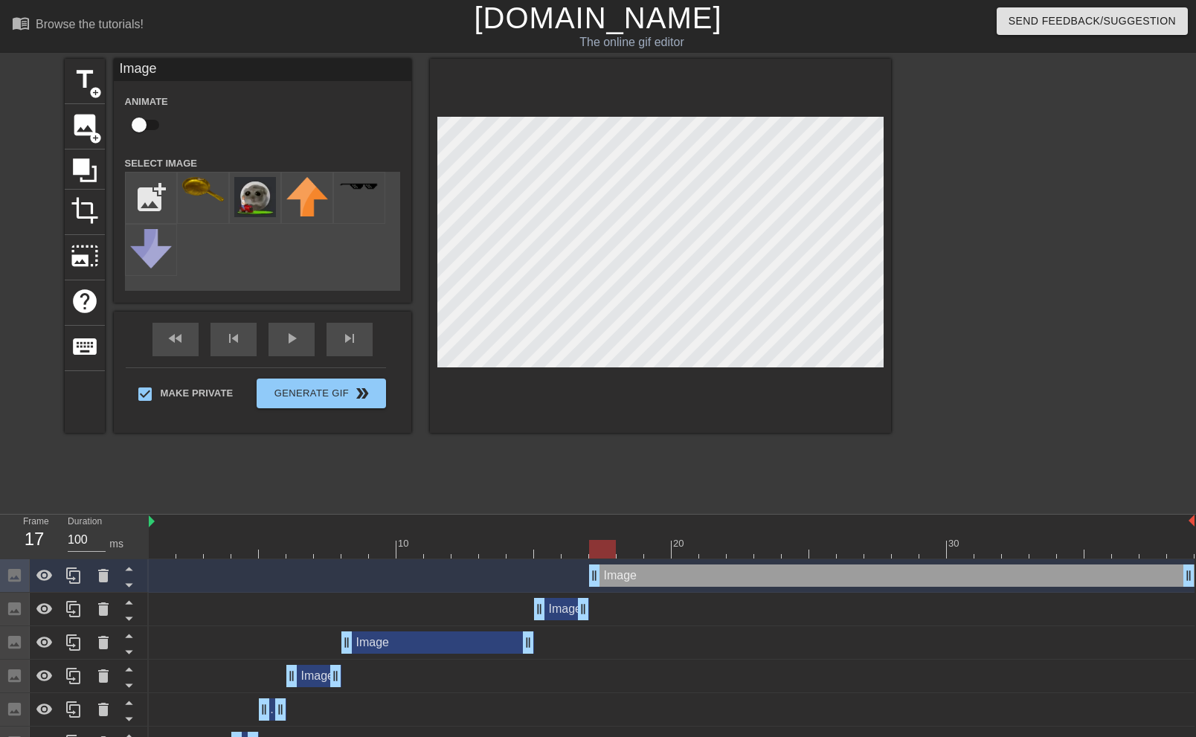
drag, startPoint x: 568, startPoint y: 575, endPoint x: 589, endPoint y: 574, distance: 20.1
click at [589, 574] on div "Image drag_handle drag_handle" at bounding box center [672, 576] width 1046 height 22
click at [199, 199] on img at bounding box center [203, 189] width 42 height 25
drag, startPoint x: 608, startPoint y: 545, endPoint x: 615, endPoint y: 520, distance: 26.2
click at [615, 520] on div "10 20 30" at bounding box center [672, 537] width 1046 height 44
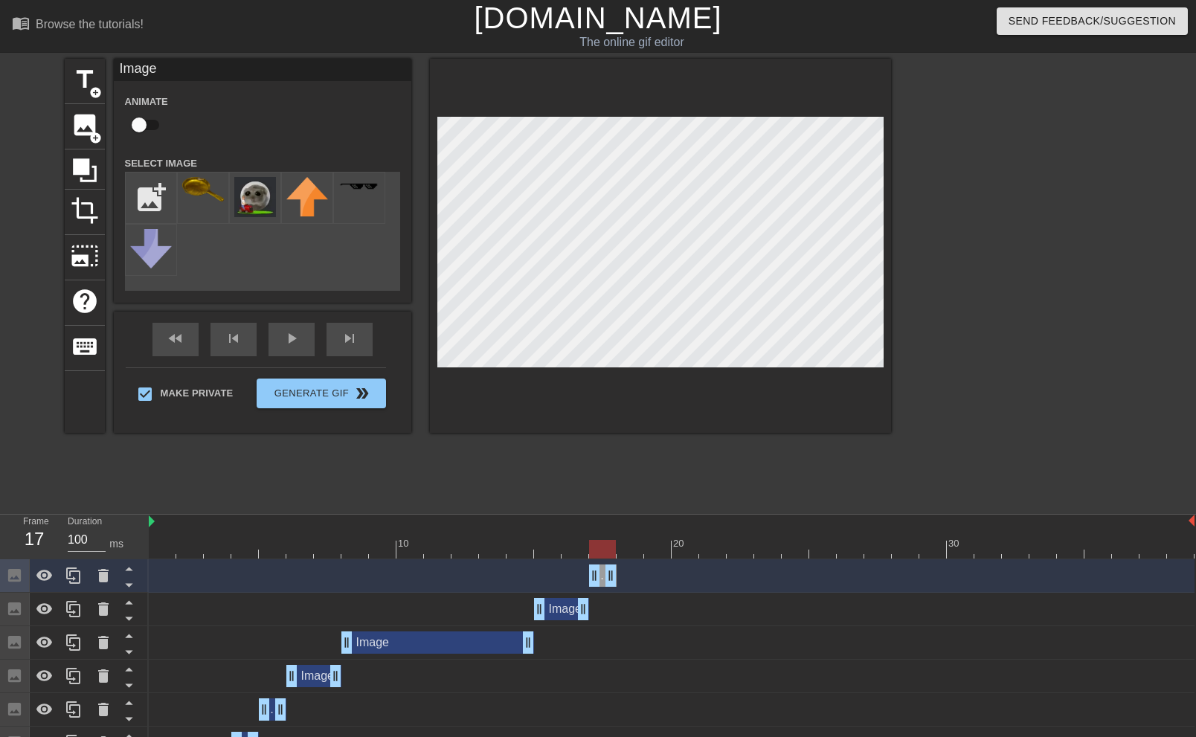
drag, startPoint x: 1190, startPoint y: 575, endPoint x: 613, endPoint y: 573, distance: 577.4
drag, startPoint x: 592, startPoint y: 545, endPoint x: 624, endPoint y: 544, distance: 32.0
click at [624, 544] on div at bounding box center [630, 549] width 27 height 19
click at [98, 132] on span "add_circle" at bounding box center [95, 138] width 13 height 13
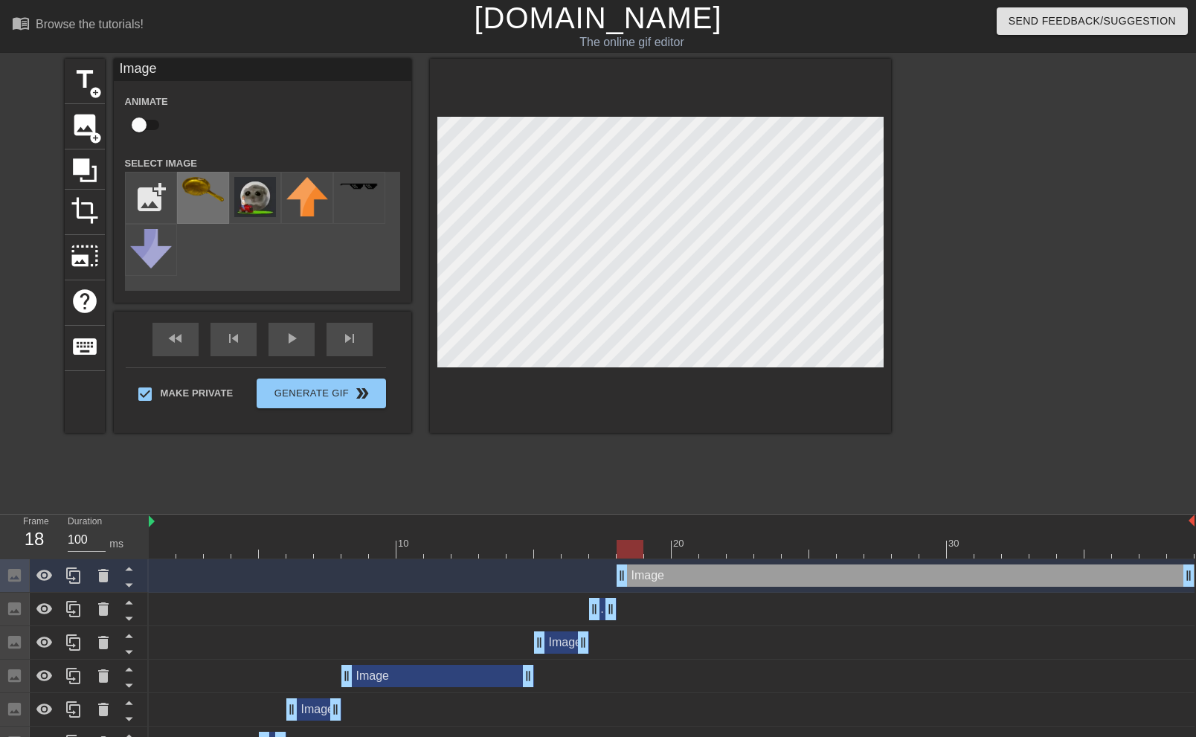
click at [208, 199] on img at bounding box center [203, 189] width 42 height 25
click at [891, 144] on div at bounding box center [660, 246] width 461 height 374
click at [634, 539] on div at bounding box center [631, 539] width 28 height 19
drag, startPoint x: 630, startPoint y: 548, endPoint x: 1206, endPoint y: 539, distance: 576.0
click at [1196, 539] on html "menu_book Browse the tutorials! [DOMAIN_NAME] The online gif editor Send Feedba…" at bounding box center [598, 464] width 1196 height 928
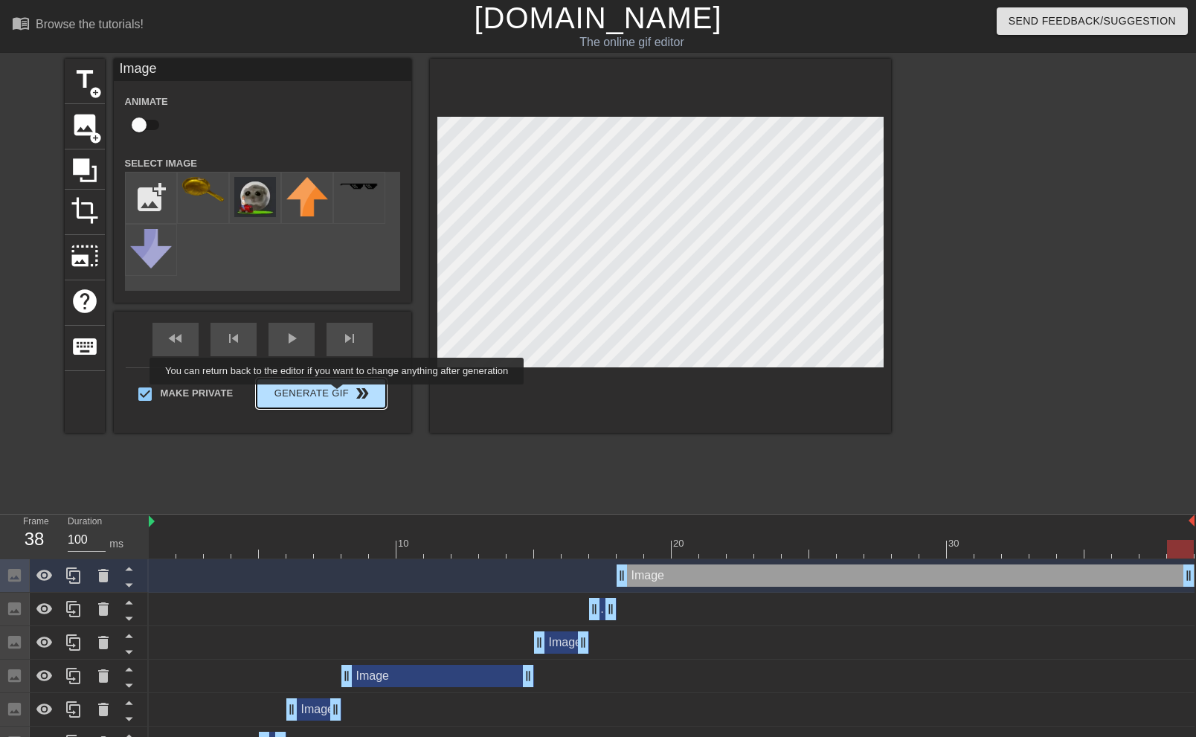
click at [339, 395] on button "Generate Gif double_arrow" at bounding box center [321, 394] width 129 height 30
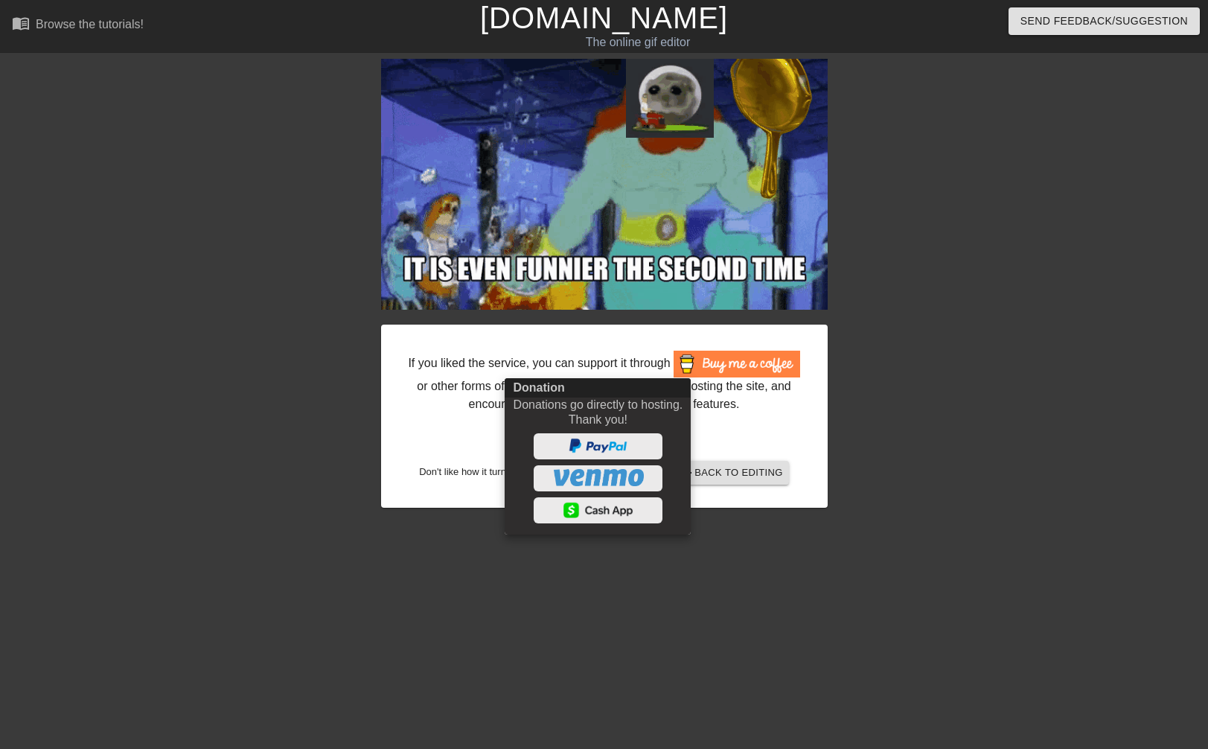
click at [258, 435] on div at bounding box center [604, 374] width 1208 height 749
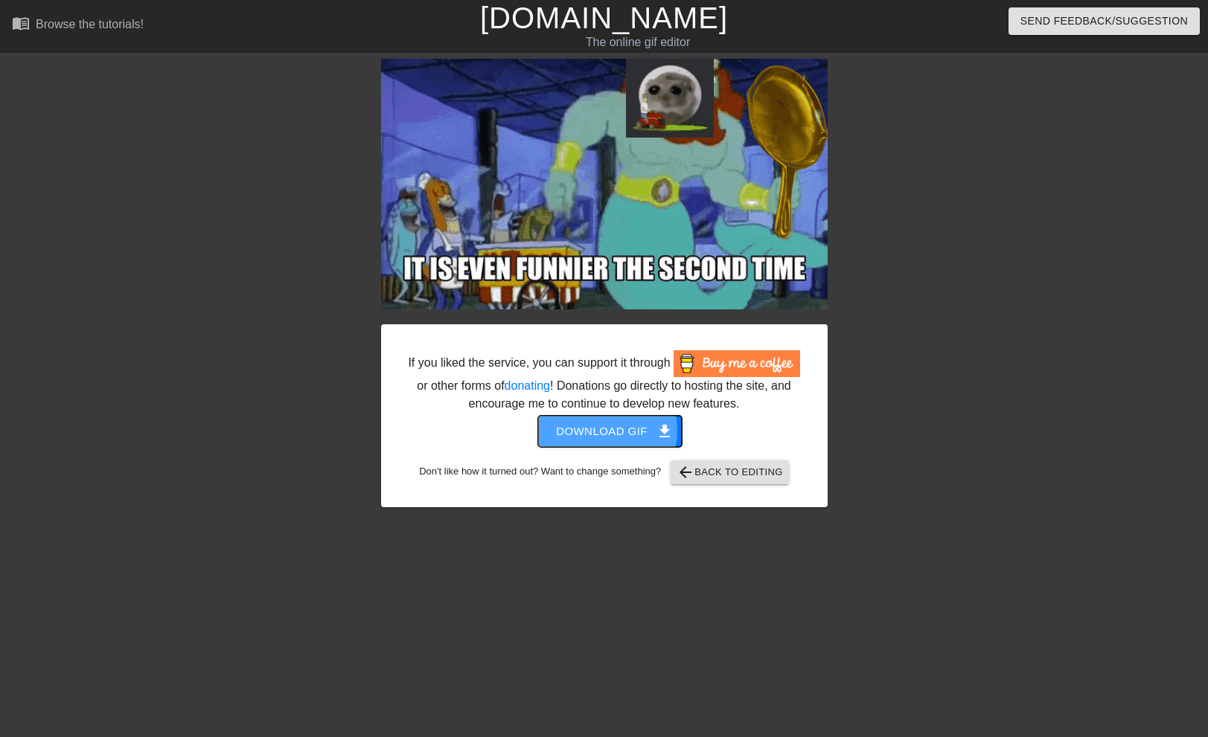
click at [598, 431] on span "Download gif get_app" at bounding box center [610, 431] width 108 height 19
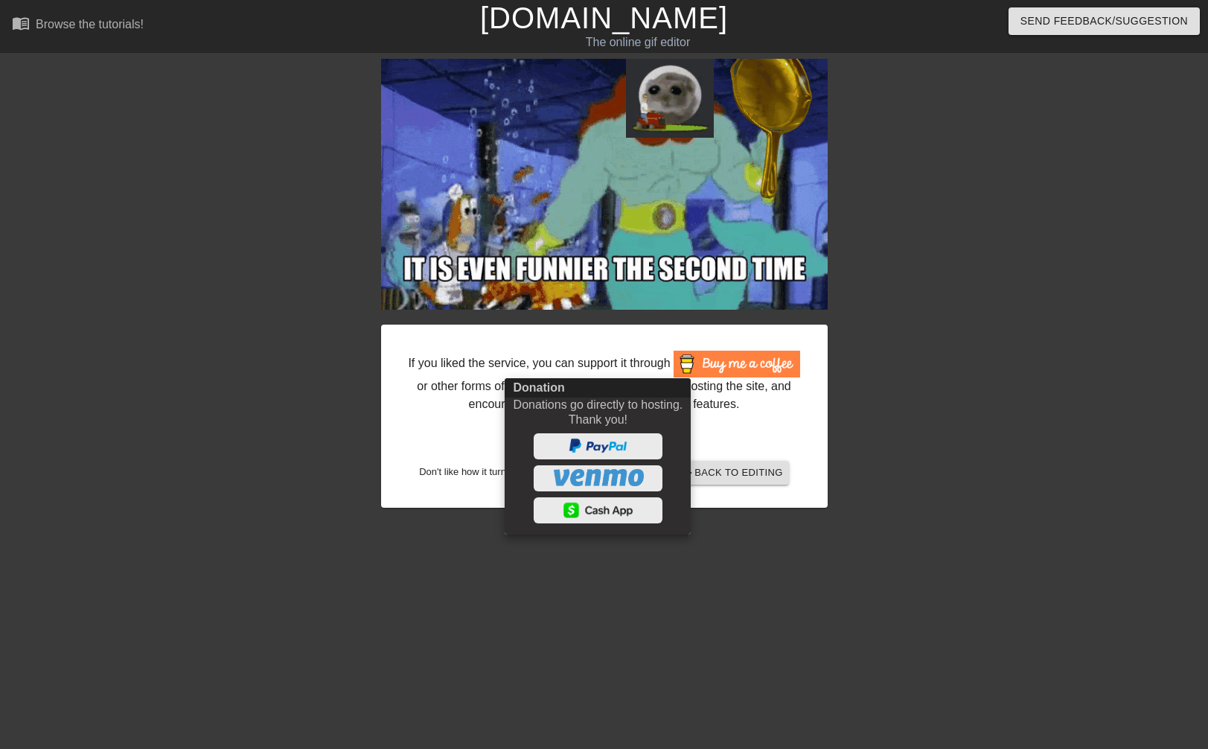
drag, startPoint x: 289, startPoint y: 333, endPoint x: 249, endPoint y: 321, distance: 41.7
click at [287, 333] on div at bounding box center [604, 374] width 1208 height 749
